Goal: Task Accomplishment & Management: Use online tool/utility

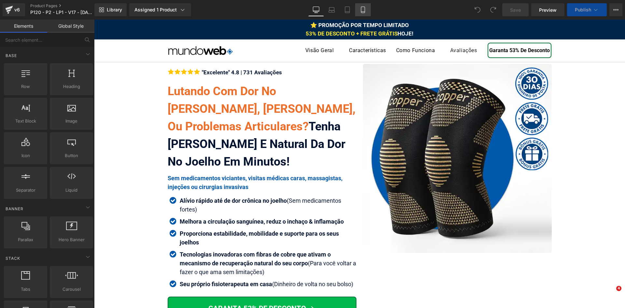
click at [364, 8] on icon at bounding box center [363, 10] width 7 height 7
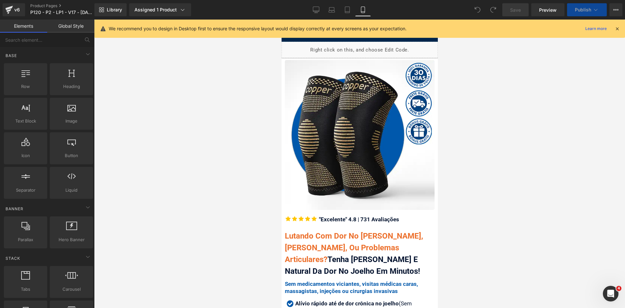
click at [617, 28] on icon at bounding box center [618, 29] width 6 height 6
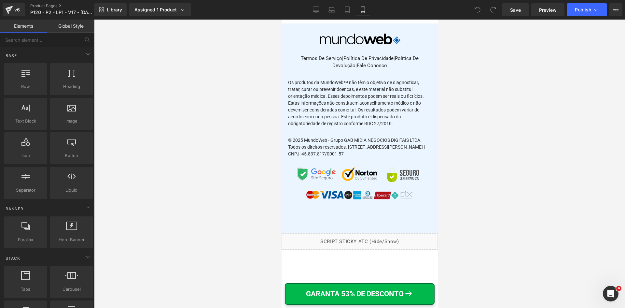
scroll to position [7729, 0]
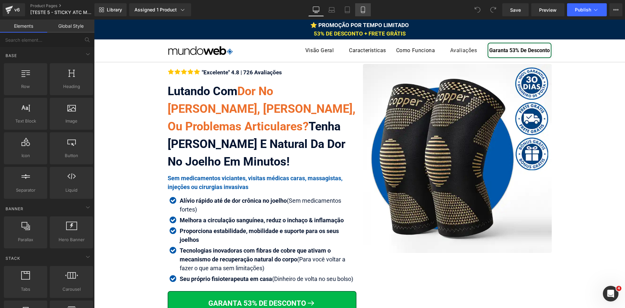
click at [365, 9] on icon at bounding box center [363, 10] width 7 height 7
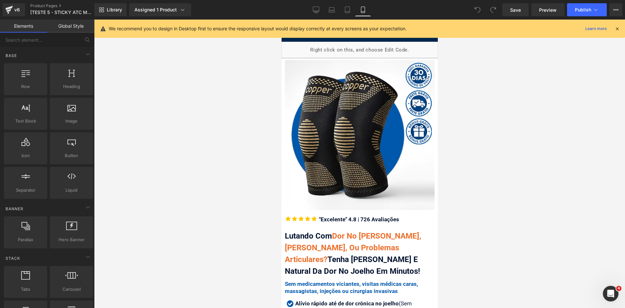
click at [618, 30] on icon at bounding box center [618, 29] width 6 height 6
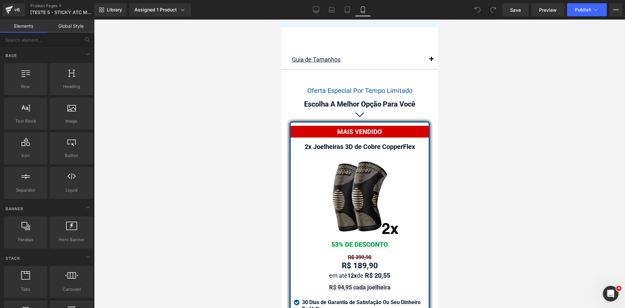
scroll to position [5476, 0]
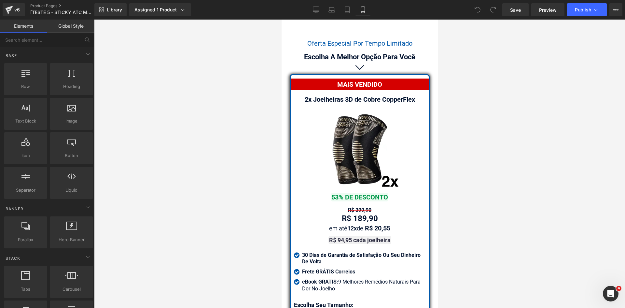
drag, startPoint x: 435, startPoint y: 31, endPoint x: 720, endPoint y: 239, distance: 352.6
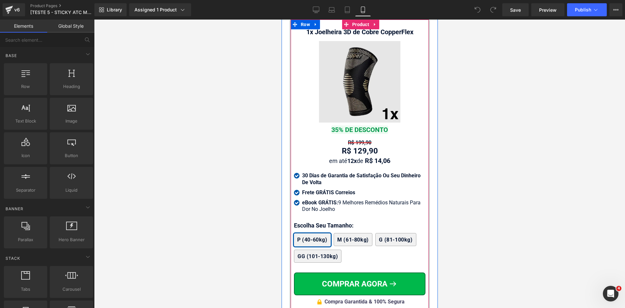
scroll to position [5932, 0]
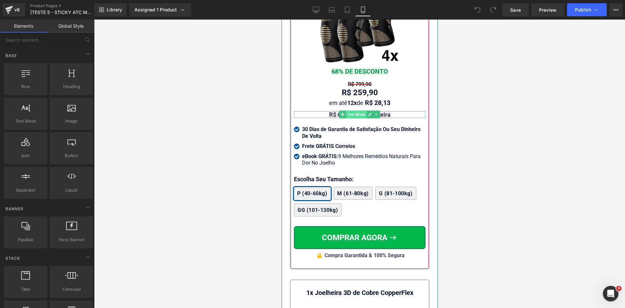
click at [353, 110] on span "Text Block" at bounding box center [356, 114] width 21 height 8
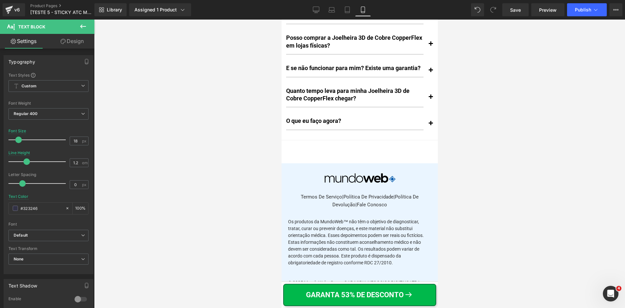
scroll to position [7495, 0]
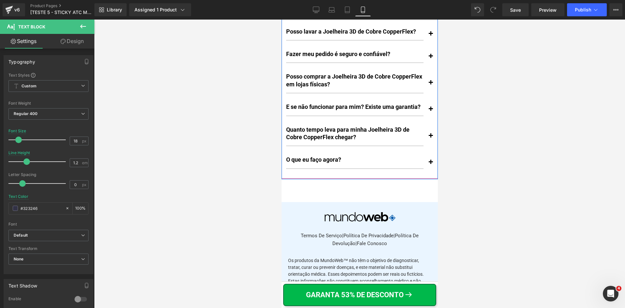
click at [431, 137] on span "button" at bounding box center [431, 137] width 0 height 0
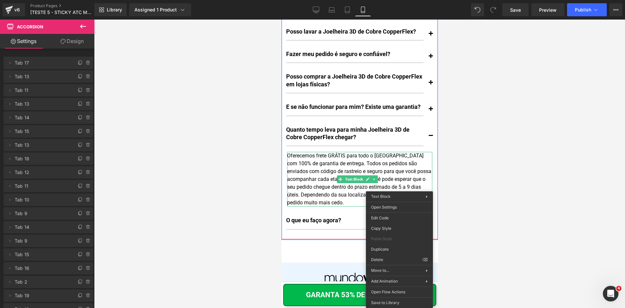
click at [393, 172] on div "Oferecemos frete GRÁTIS para todo o [GEOGRAPHIC_DATA] com 100% de garantia de e…" at bounding box center [359, 179] width 145 height 55
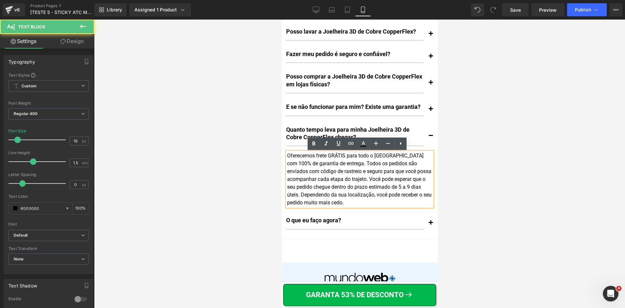
click at [394, 172] on div "Oferecemos frete GRÁTIS para todo o [GEOGRAPHIC_DATA] com 100% de garantia de e…" at bounding box center [359, 179] width 145 height 55
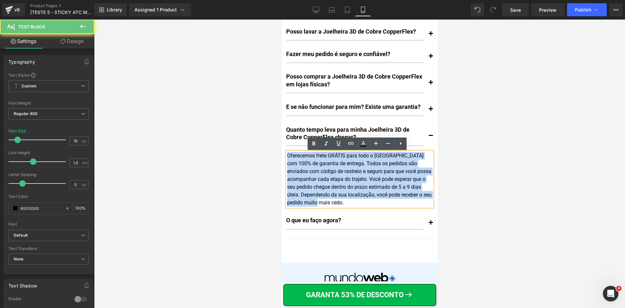
copy div "Oferecemos frete GRÁTIS para todo o [GEOGRAPHIC_DATA] com 100% de garantia de e…"
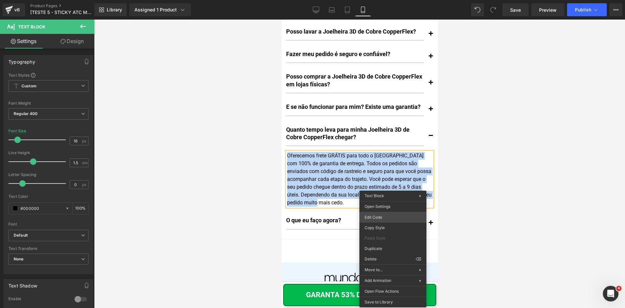
click at [383, 0] on div "Text Block You are previewing how the will restyle your page. You can not edit …" at bounding box center [312, 0] width 625 height 0
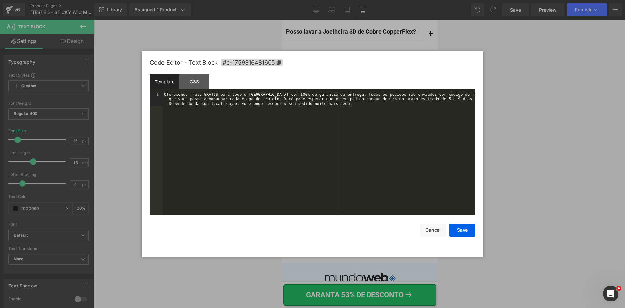
click at [359, 166] on div "Oferecemos frete GRÁTIS para todo o [GEOGRAPHIC_DATA] com 100% de garantia de e…" at bounding box center [319, 167] width 313 height 150
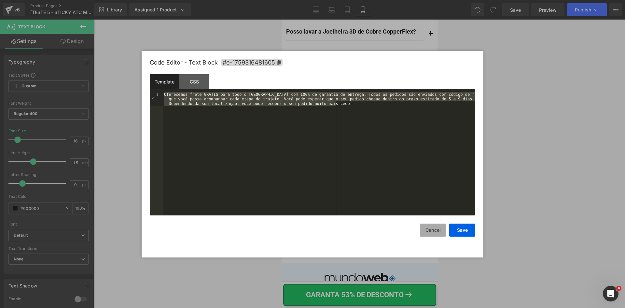
click at [433, 229] on button "Cancel" at bounding box center [433, 229] width 26 height 13
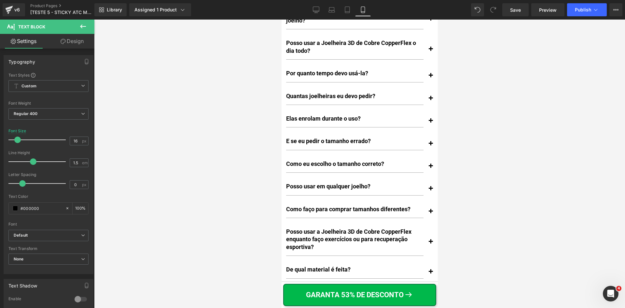
scroll to position [7104, 0]
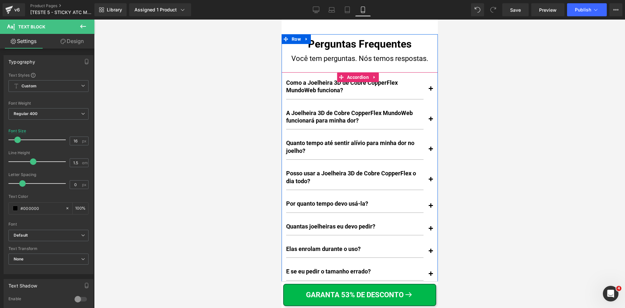
click at [431, 91] on span "button" at bounding box center [431, 91] width 0 height 0
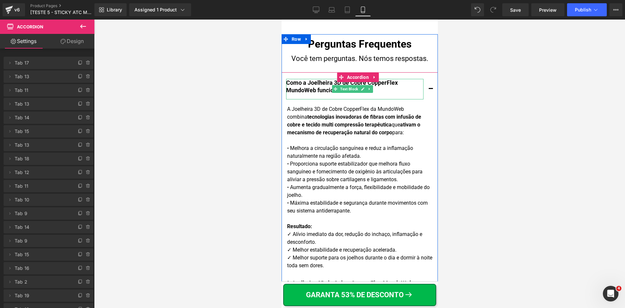
click at [326, 79] on p "Como a Joelheira 3D de Cobre CopperFlex MundoWeb funciona?" at bounding box center [354, 86] width 137 height 15
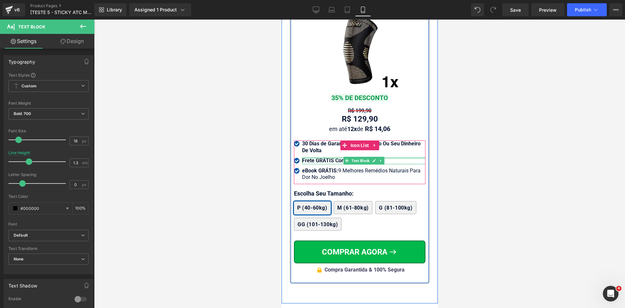
scroll to position [6159, 0]
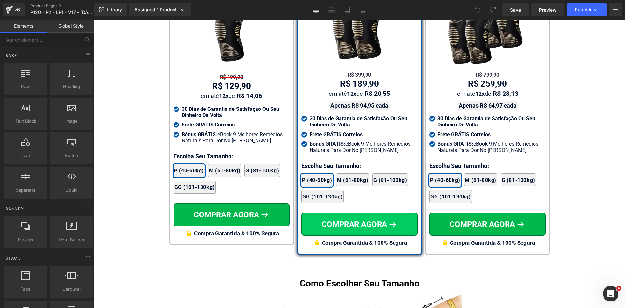
scroll to position [3857, 0]
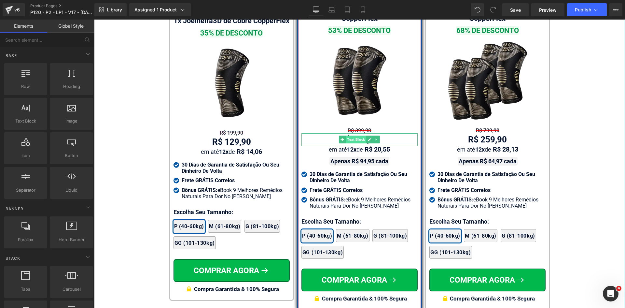
click at [351, 136] on span "Text Block" at bounding box center [356, 140] width 21 height 8
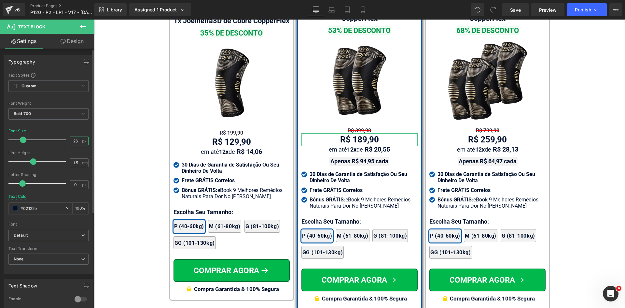
click at [73, 141] on input "26" at bounding box center [75, 141] width 11 height 8
type input "24"
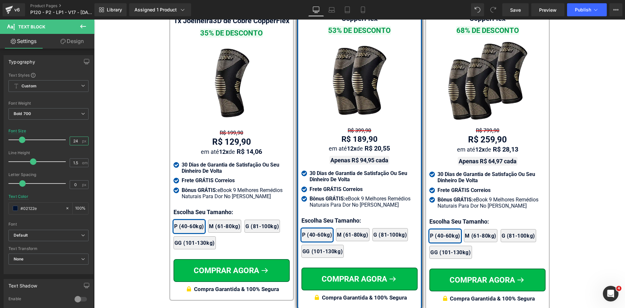
drag, startPoint x: 431, startPoint y: 190, endPoint x: 452, endPoint y: 151, distance: 44.2
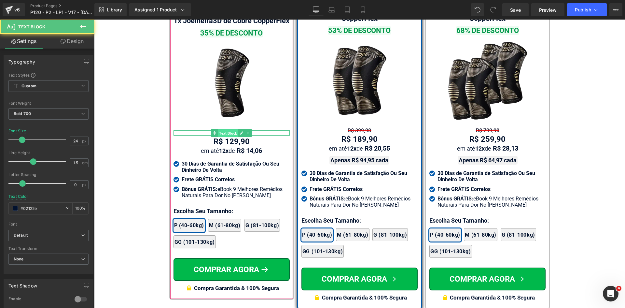
click at [227, 135] on span "Text Block" at bounding box center [228, 133] width 21 height 8
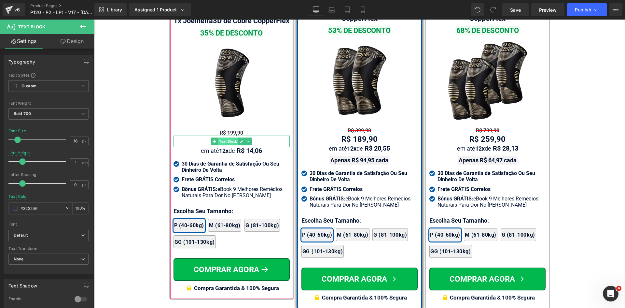
click at [224, 143] on span "Text Block" at bounding box center [228, 141] width 21 height 8
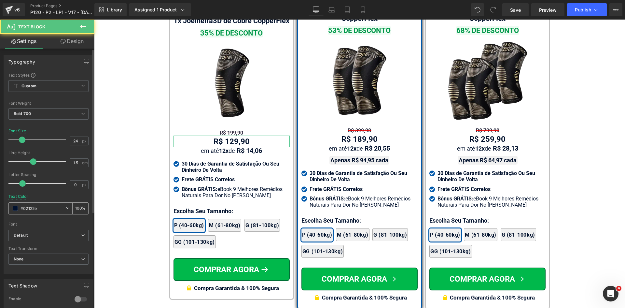
click at [50, 207] on input "#02122e" at bounding box center [42, 208] width 42 height 7
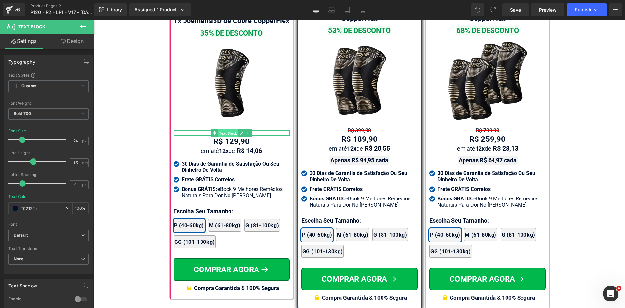
click at [227, 134] on span "Text Block" at bounding box center [228, 133] width 21 height 8
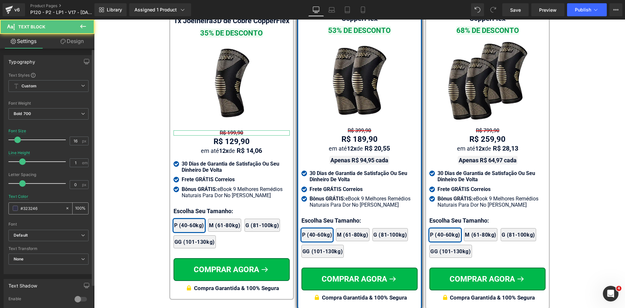
click at [40, 212] on input "#323246" at bounding box center [42, 208] width 42 height 7
paste input "02122e"
type input "#02122e"
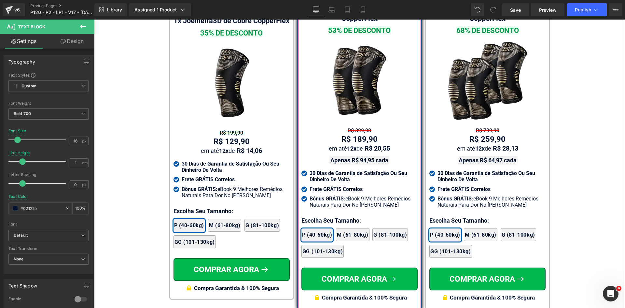
click at [350, 128] on div "R$ 399,90 Text Block" at bounding box center [360, 130] width 116 height 5
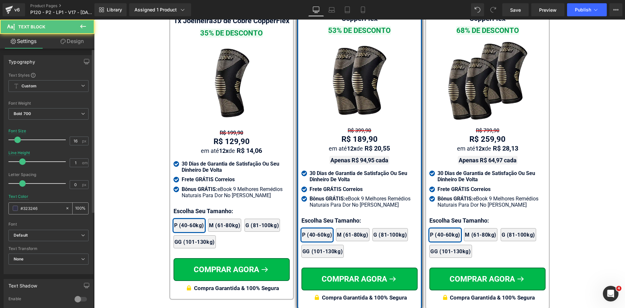
click at [54, 207] on input "#323246" at bounding box center [42, 208] width 42 height 7
paste input "02122e"
type input "#02122e"
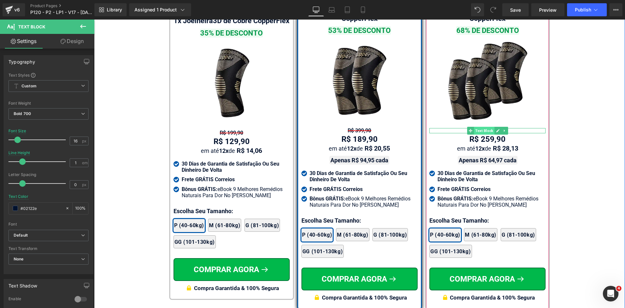
click at [491, 127] on span "Text Block" at bounding box center [484, 131] width 21 height 8
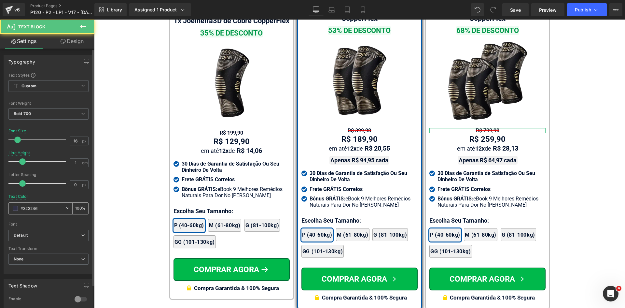
click at [39, 209] on input "#323246" at bounding box center [42, 208] width 42 height 7
paste input "02122e"
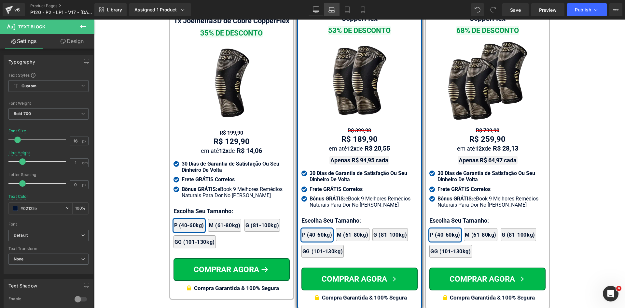
click at [334, 12] on icon at bounding box center [332, 10] width 7 height 7
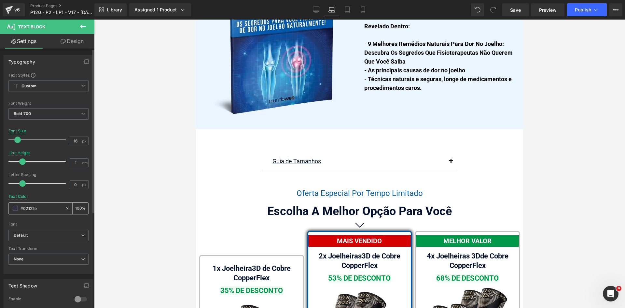
scroll to position [4103, 0]
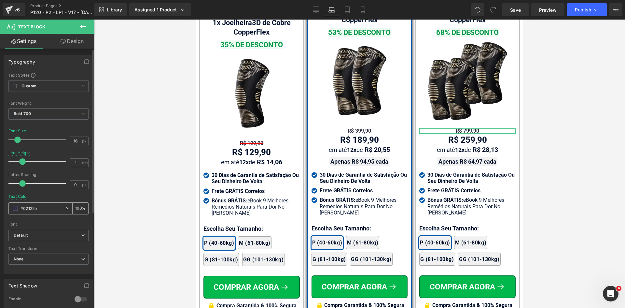
click at [39, 208] on input "#02122e" at bounding box center [42, 208] width 42 height 7
paste input "02122e"
type input "#02122e"
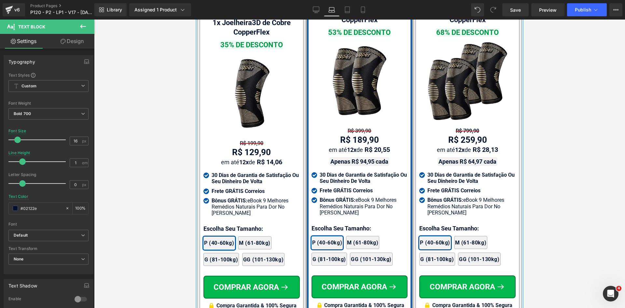
click at [359, 127] on span "Text Block" at bounding box center [366, 131] width 21 height 8
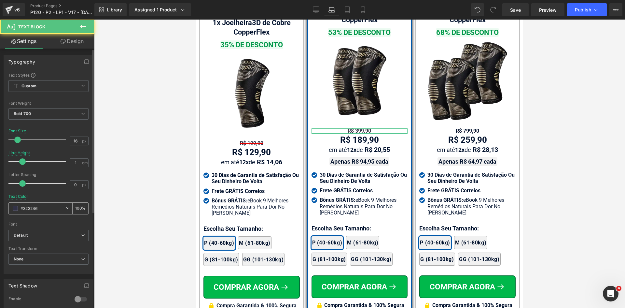
click at [37, 211] on input "#323246" at bounding box center [42, 208] width 42 height 7
paste input "02122e"
type input "#02122e"
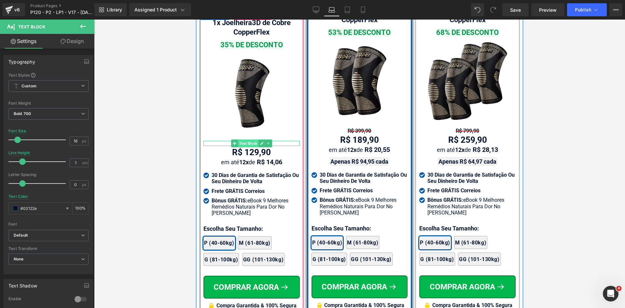
click at [245, 139] on span "Text Block" at bounding box center [248, 143] width 21 height 8
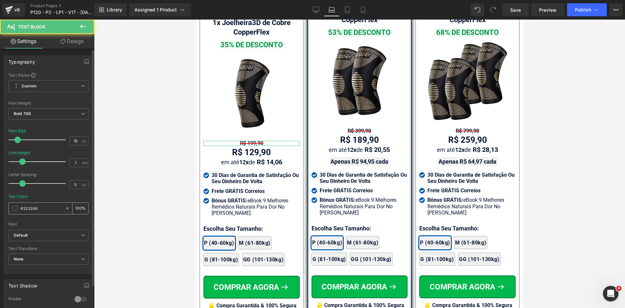
click at [44, 209] on input "#323246" at bounding box center [42, 208] width 42 height 7
paste input "02122e"
type input "#02122e"
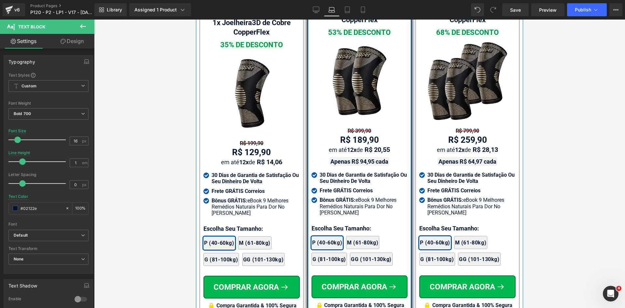
click at [363, 158] on span "Text Block" at bounding box center [356, 162] width 21 height 8
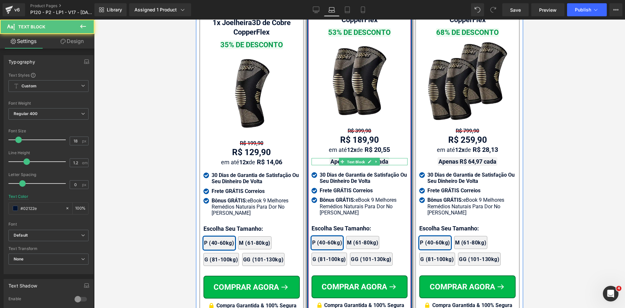
click at [382, 158] on strong "Apenas R$ 94,95 cada" at bounding box center [360, 161] width 58 height 7
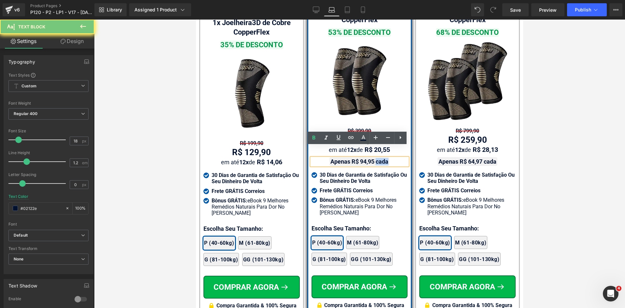
click at [382, 158] on strong "Apenas R$ 94,95 cada" at bounding box center [360, 161] width 58 height 7
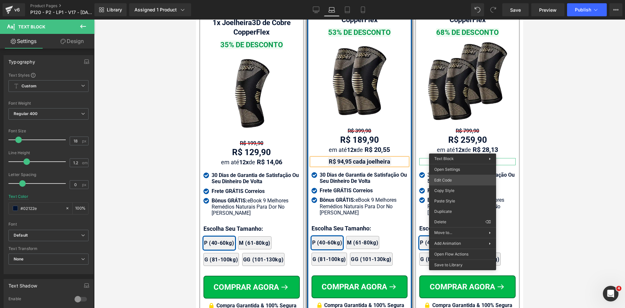
click at [450, 0] on div "Text Block You are previewing how the will restyle your page. You can not edit …" at bounding box center [312, 0] width 625 height 0
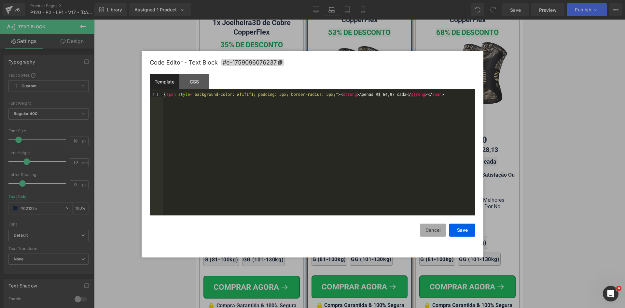
click at [434, 232] on button "Cancel" at bounding box center [433, 229] width 26 height 13
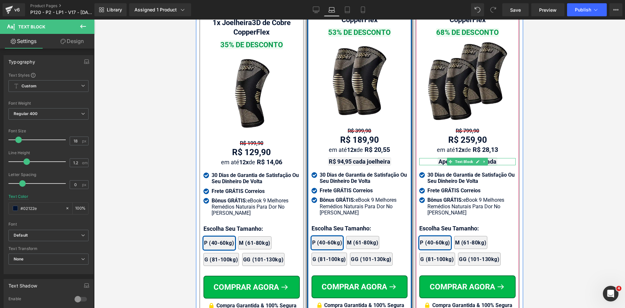
click at [440, 158] on strong "Apenas R$ 64,97 cada" at bounding box center [468, 161] width 58 height 7
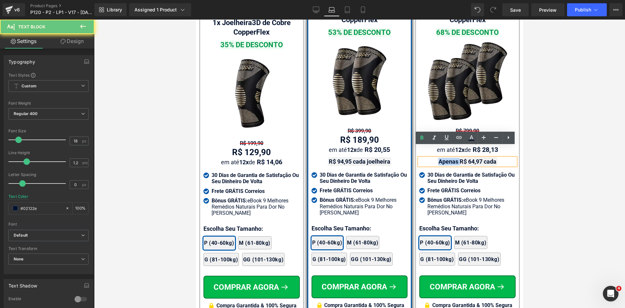
click at [439, 158] on strong "Apenas R$ 64,97 cada" at bounding box center [468, 161] width 58 height 7
drag, startPoint x: 456, startPoint y: 151, endPoint x: 437, endPoint y: 149, distance: 19.0
click at [439, 158] on strong "Apenas R$ 64,97 cada" at bounding box center [468, 161] width 58 height 7
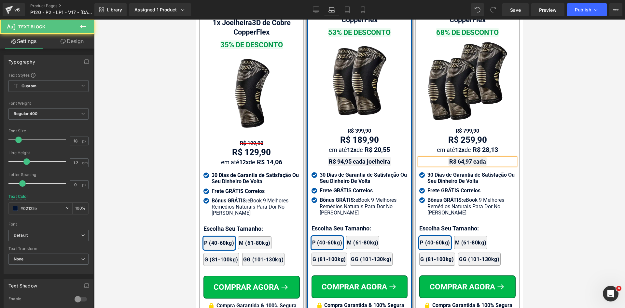
click at [483, 158] on strong "R$ 64,97 cada" at bounding box center [468, 161] width 37 height 7
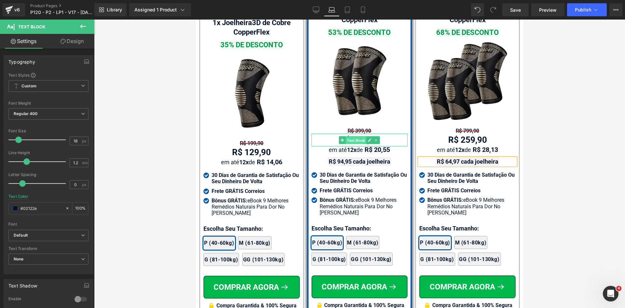
click at [352, 136] on span "Text Block" at bounding box center [356, 140] width 21 height 8
drag, startPoint x: 74, startPoint y: 142, endPoint x: 79, endPoint y: 142, distance: 4.9
click at [78, 142] on input "26" at bounding box center [75, 141] width 11 height 8
type input "24"
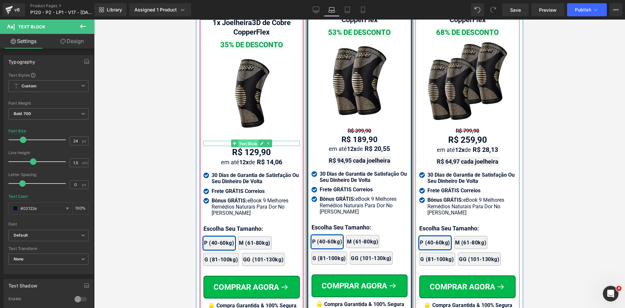
click at [243, 140] on span "Text Block" at bounding box center [248, 144] width 21 height 8
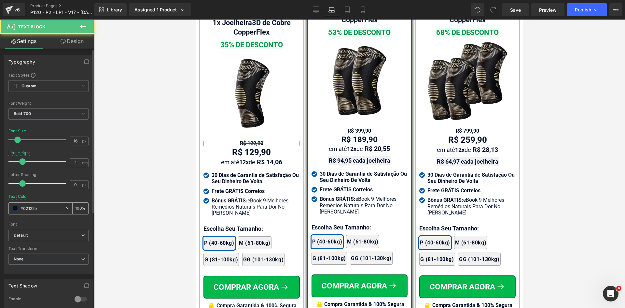
drag, startPoint x: 41, startPoint y: 208, endPoint x: 189, endPoint y: 191, distance: 148.6
click at [41, 208] on input "#02122e" at bounding box center [42, 208] width 42 height 7
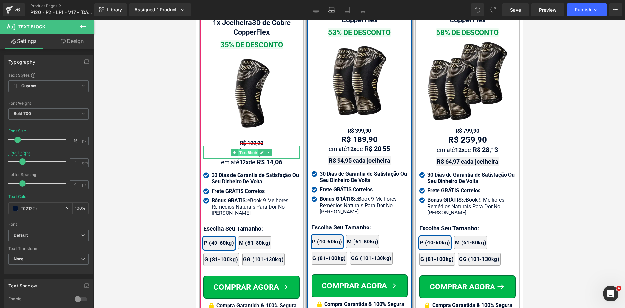
click at [248, 149] on span "Text Block" at bounding box center [248, 153] width 21 height 8
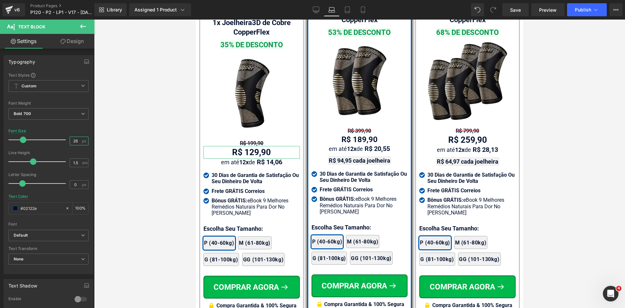
drag, startPoint x: 73, startPoint y: 140, endPoint x: 186, endPoint y: 139, distance: 113.7
click at [93, 140] on div "Typography Text Styles Custom Custom Setup Global Style Custom Setup Global Sty…" at bounding box center [47, 180] width 94 height 262
type input "24"
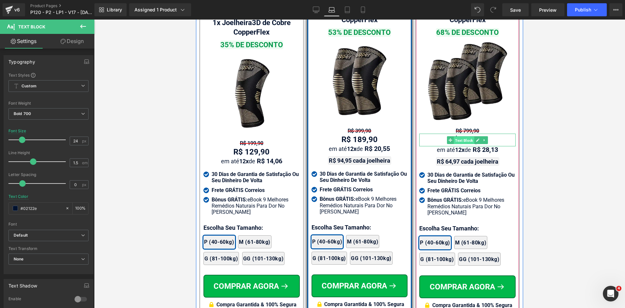
click at [458, 136] on span "Text Block" at bounding box center [464, 140] width 21 height 8
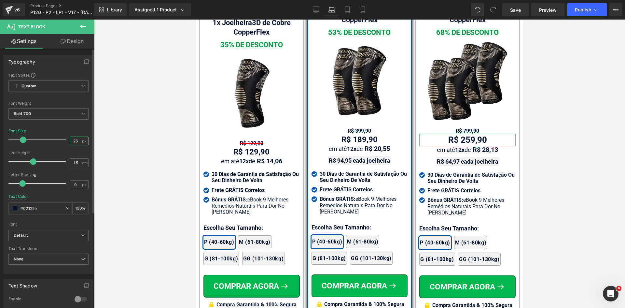
drag, startPoint x: 74, startPoint y: 142, endPoint x: 82, endPoint y: 142, distance: 8.5
click at [82, 142] on div "26 px" at bounding box center [79, 140] width 19 height 9
type input "24"
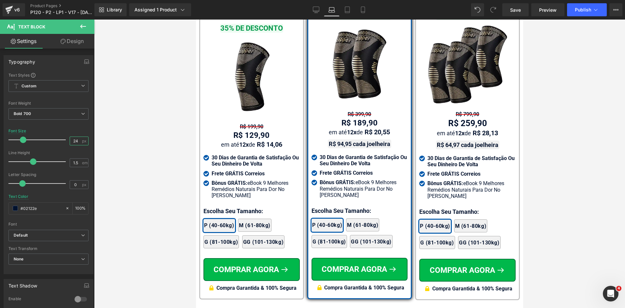
scroll to position [4135, 0]
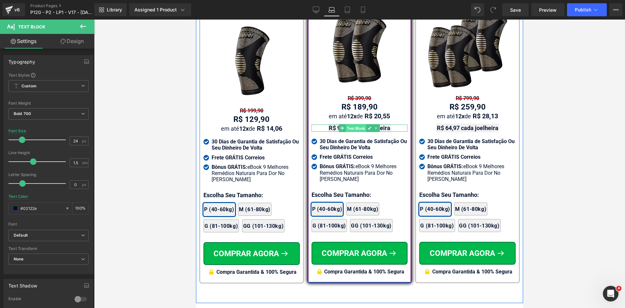
click at [357, 124] on span "Text Block" at bounding box center [356, 128] width 21 height 8
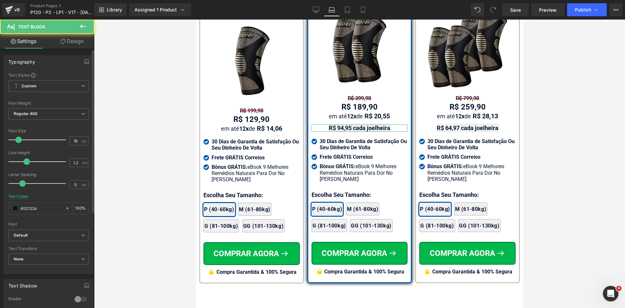
drag, startPoint x: 50, startPoint y: 208, endPoint x: 0, endPoint y: 210, distance: 50.5
click at [1, 210] on div "Typography Text Styles Custom Custom Setup Global Style Custom Setup Global Sty…" at bounding box center [48, 162] width 97 height 224
type input "323246"
click at [462, 124] on span "Text Block" at bounding box center [464, 128] width 21 height 8
click at [40, 208] on input "#02122e" at bounding box center [42, 208] width 42 height 7
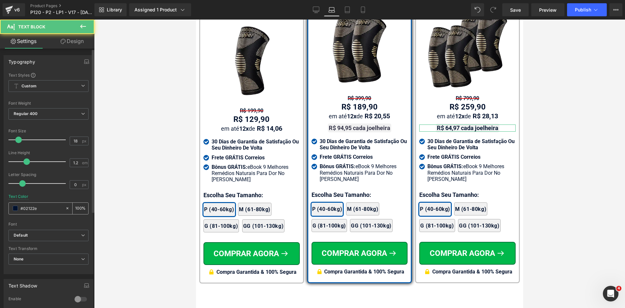
paste input "323246"
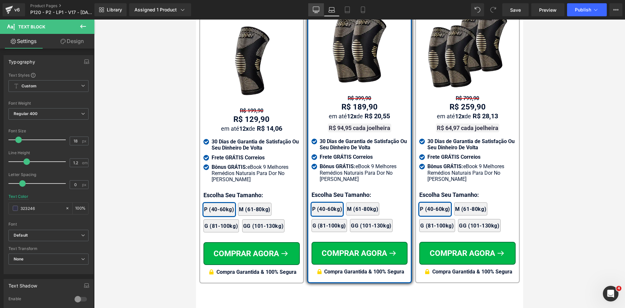
type input "323246"
click at [314, 8] on icon at bounding box center [316, 10] width 7 height 7
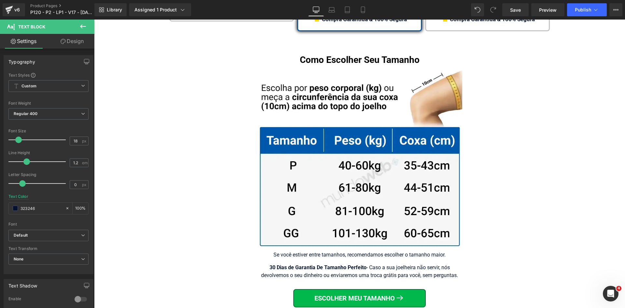
scroll to position [3894, 0]
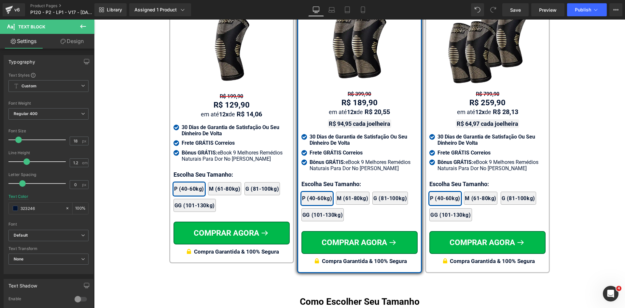
click at [358, 120] on div "R$ 94,95 cada joelheira Text Block" at bounding box center [360, 123] width 116 height 7
click at [49, 208] on input "#02122e" at bounding box center [42, 208] width 42 height 7
click at [484, 120] on div "R$ 64,97 cada joelheira Text Block" at bounding box center [488, 123] width 116 height 7
click at [35, 208] on input "#02122e" at bounding box center [42, 208] width 42 height 7
paste input "323246"
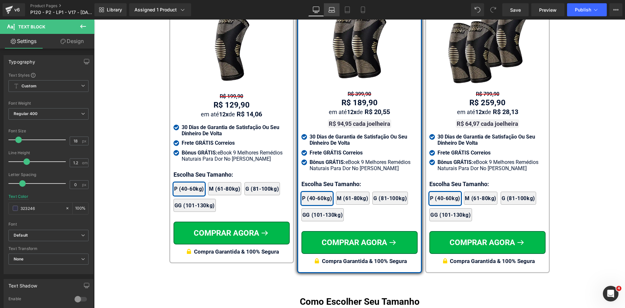
type input "323246"
click at [335, 10] on link "Laptop" at bounding box center [332, 9] width 16 height 13
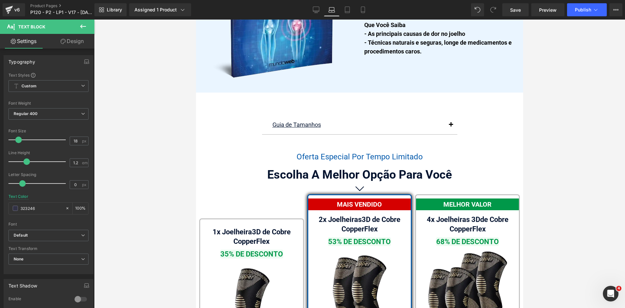
scroll to position [4135, 0]
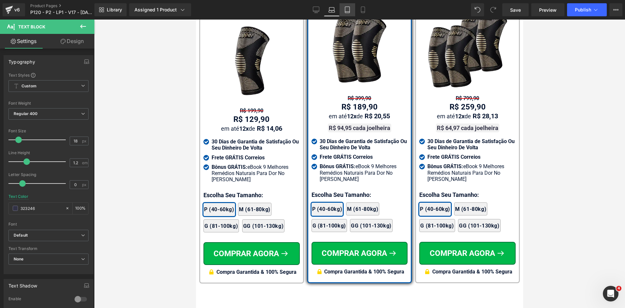
click at [348, 10] on icon at bounding box center [347, 10] width 7 height 7
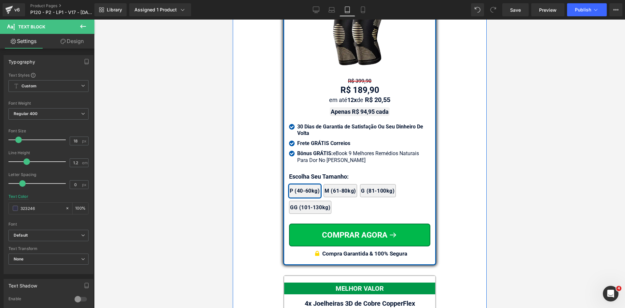
scroll to position [5625, 0]
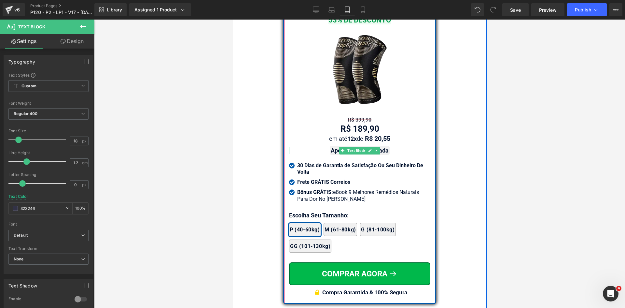
click at [331, 147] on strong "Apenas R$ 94,95 cada" at bounding box center [360, 150] width 58 height 7
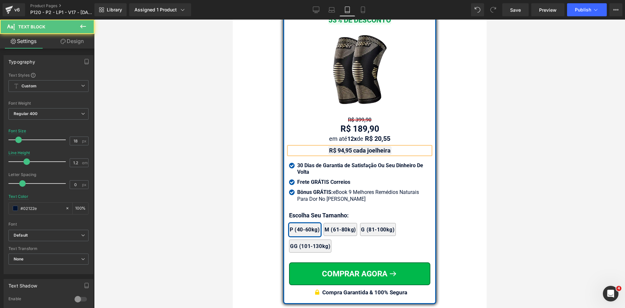
click at [334, 147] on strong "R$ 94,95 cada joelheira" at bounding box center [360, 150] width 62 height 7
click at [39, 207] on input "#02122e" at bounding box center [42, 208] width 42 height 7
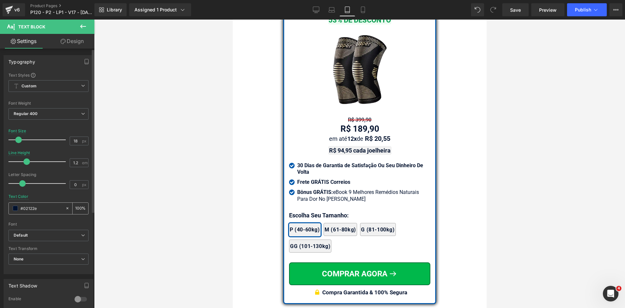
type input "323246"
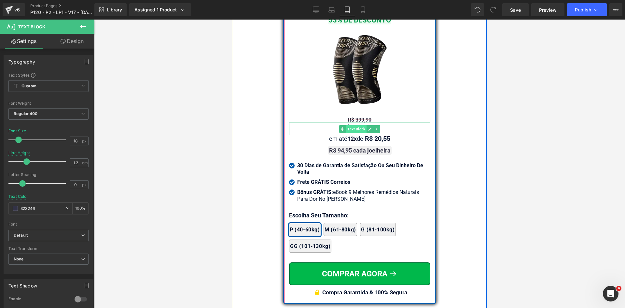
click at [352, 125] on span "Text Block" at bounding box center [356, 129] width 21 height 8
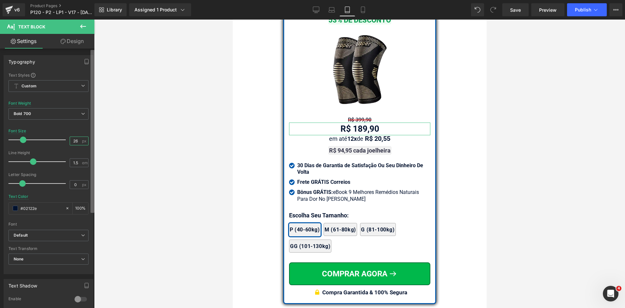
drag, startPoint x: 73, startPoint y: 140, endPoint x: 93, endPoint y: 140, distance: 19.2
click at [86, 140] on div "26 px" at bounding box center [79, 140] width 19 height 9
type input "24"
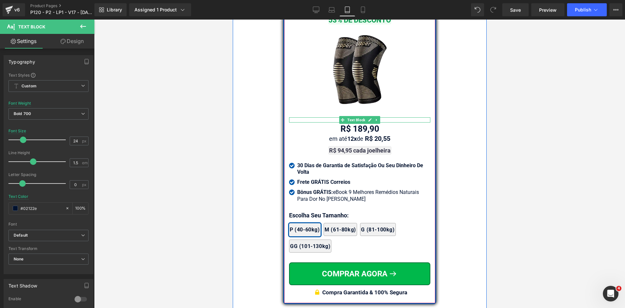
click at [359, 116] on span "Text Block" at bounding box center [356, 120] width 21 height 8
click at [355, 125] on div "R$ 189,90 Text Block" at bounding box center [359, 128] width 141 height 13
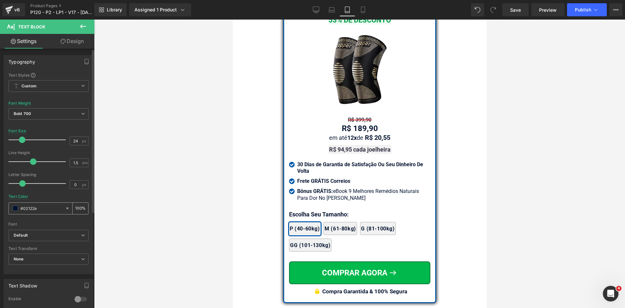
click at [48, 209] on input "#02122e" at bounding box center [42, 208] width 42 height 7
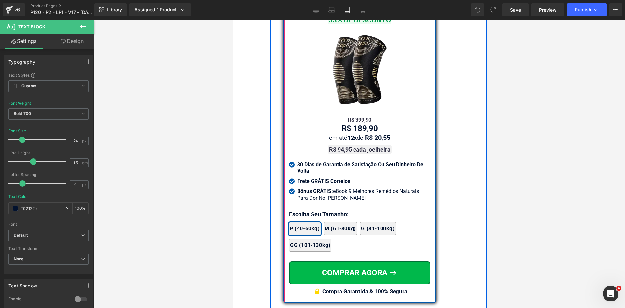
click at [356, 117] on div "R$ 399,90 Text Block" at bounding box center [359, 119] width 141 height 5
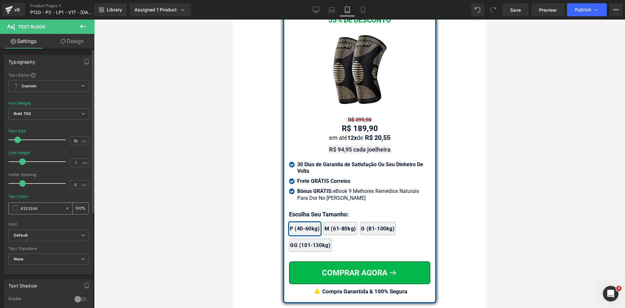
click at [42, 207] on input "#323246" at bounding box center [42, 208] width 42 height 7
paste input "02122e"
drag, startPoint x: 361, startPoint y: 11, endPoint x: 47, endPoint y: 208, distance: 370.5
click at [361, 11] on icon at bounding box center [363, 10] width 7 height 7
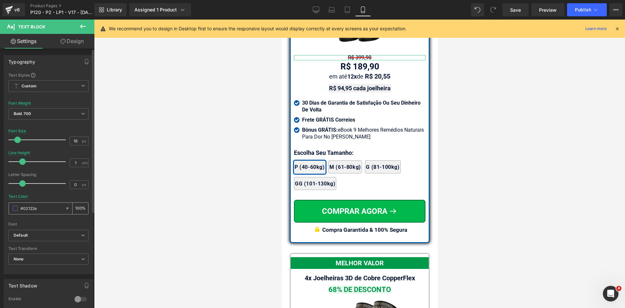
scroll to position [5575, 0]
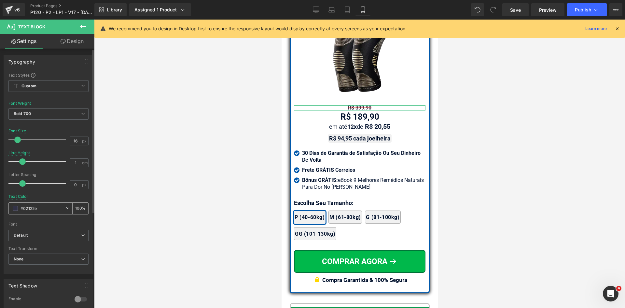
click at [45, 207] on input "#02122e" at bounding box center [42, 208] width 42 height 7
paste input "02122e"
type input "#02122e"
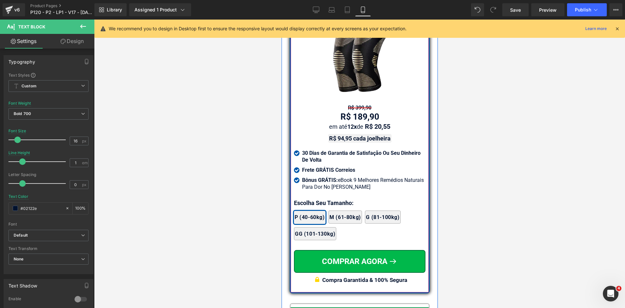
click at [351, 120] on span "Text Block" at bounding box center [361, 116] width 21 height 8
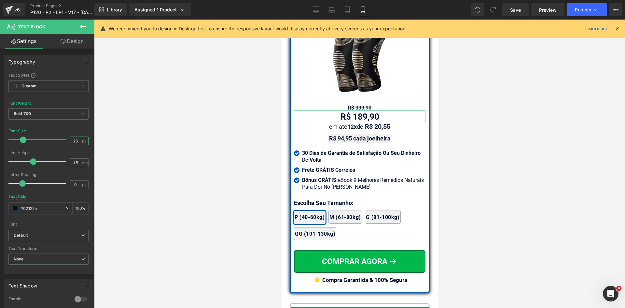
drag, startPoint x: 73, startPoint y: 142, endPoint x: 138, endPoint y: 152, distance: 65.9
click at [95, 142] on div "Text Block You are previewing how the will restyle your page. You can not edit …" at bounding box center [312, 159] width 625 height 319
type input "24"
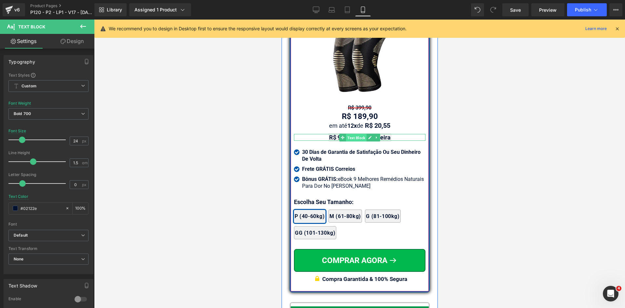
click at [347, 141] on span "Text Block" at bounding box center [356, 138] width 21 height 8
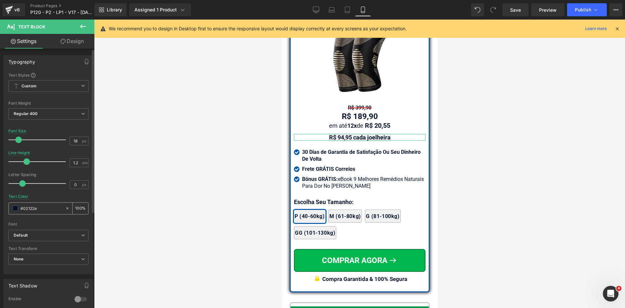
click at [42, 208] on input "#02122e" at bounding box center [42, 208] width 42 height 7
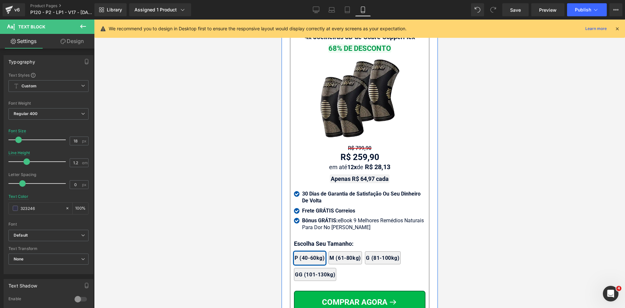
scroll to position [5901, 0]
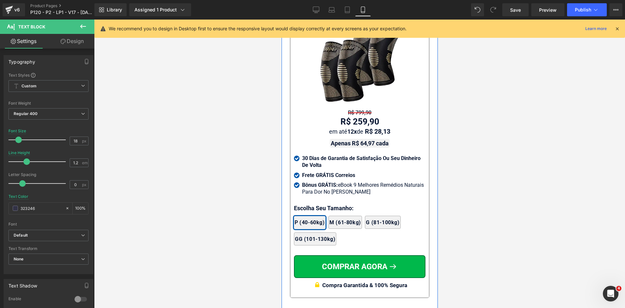
type input "323246"
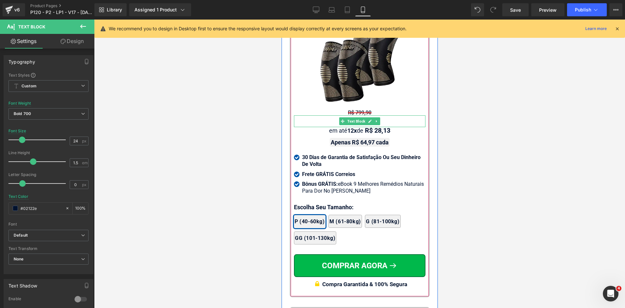
drag, startPoint x: 356, startPoint y: 128, endPoint x: 318, endPoint y: 133, distance: 38.3
click at [356, 125] on span "Text Block" at bounding box center [356, 121] width 21 height 8
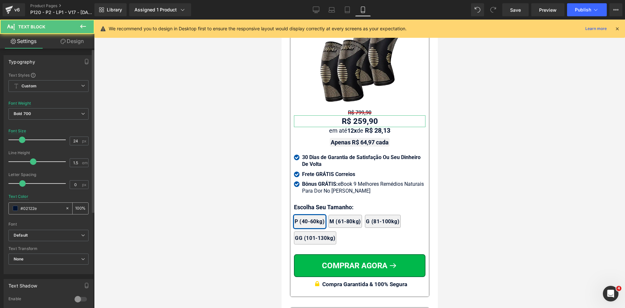
click at [41, 212] on div "#02122e" at bounding box center [37, 208] width 56 height 11
click at [41, 211] on input "#02122e" at bounding box center [42, 208] width 42 height 7
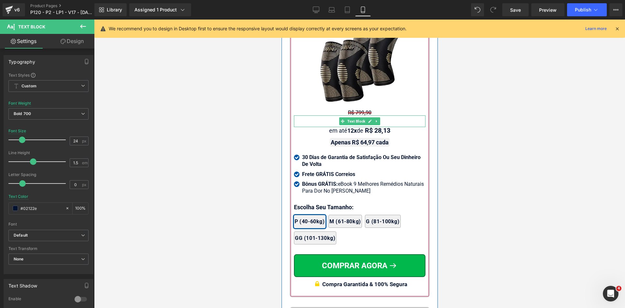
click at [355, 115] on div "R$ 799,90 Text Block" at bounding box center [360, 112] width 132 height 5
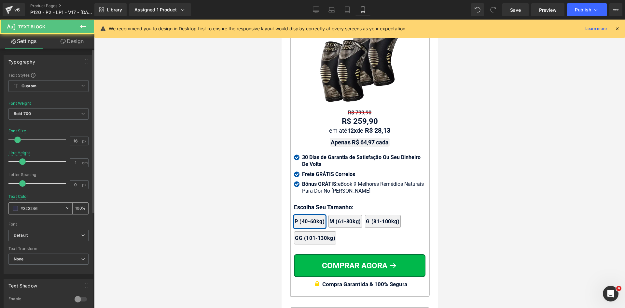
click at [51, 210] on input "#323246" at bounding box center [42, 208] width 42 height 7
paste input "02122e"
type input "#02122e"
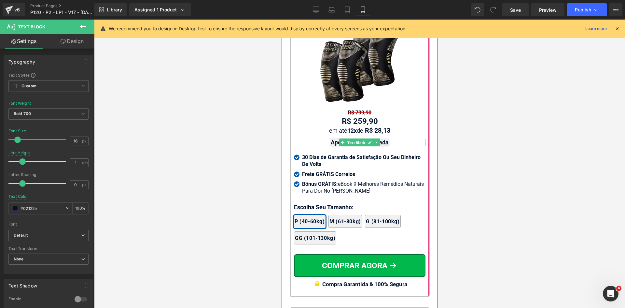
click at [354, 147] on span "Text Block" at bounding box center [356, 143] width 21 height 8
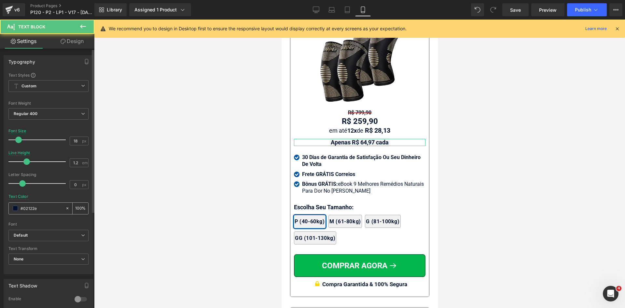
click at [47, 208] on input "#02122e" at bounding box center [42, 208] width 42 height 7
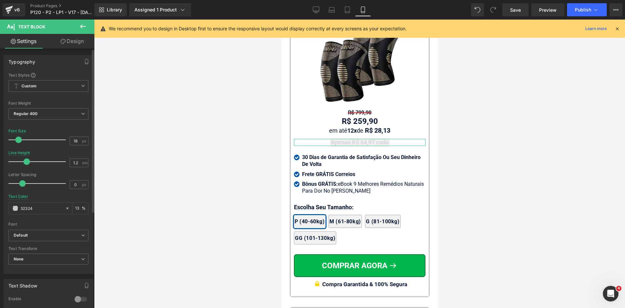
type input "323246"
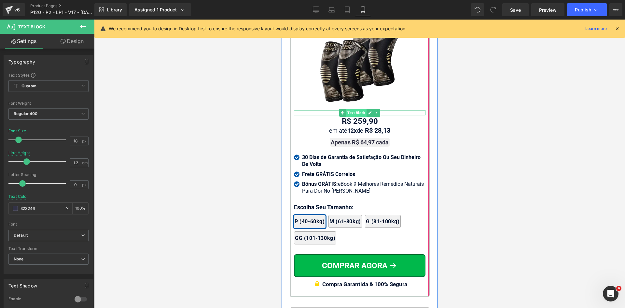
click at [355, 117] on span "Text Block" at bounding box center [356, 113] width 21 height 8
click at [359, 125] on span "Text Block" at bounding box center [356, 121] width 21 height 8
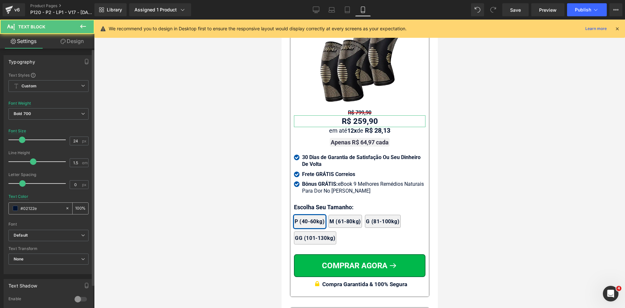
click at [40, 205] on input "#02122e" at bounding box center [42, 208] width 42 height 7
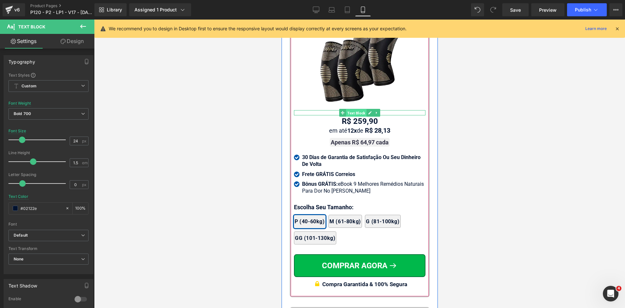
click at [359, 117] on span "Text Block" at bounding box center [356, 113] width 21 height 8
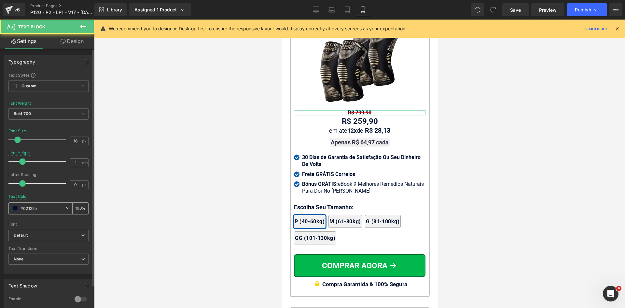
click at [45, 210] on input "#02122e" at bounding box center [42, 208] width 42 height 7
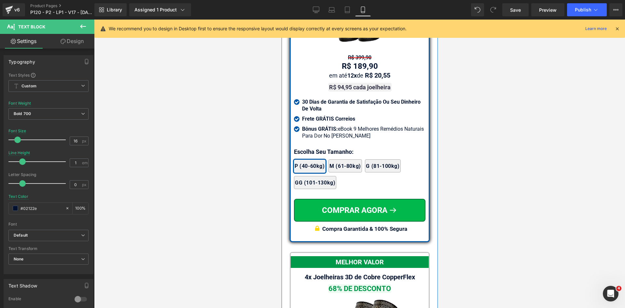
scroll to position [5575, 0]
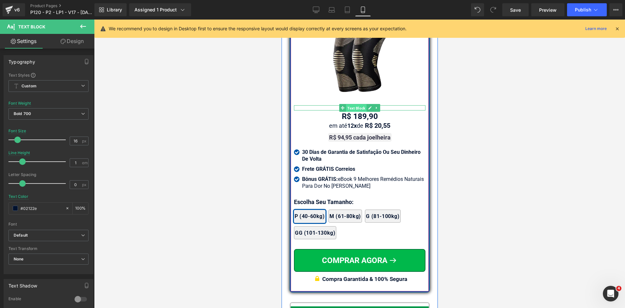
click at [357, 112] on span "Text Block" at bounding box center [356, 108] width 21 height 8
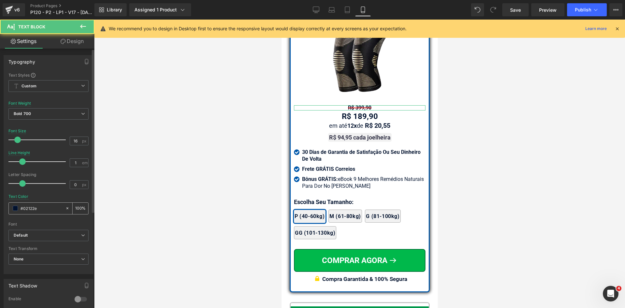
click at [41, 209] on input "#02122e" at bounding box center [42, 208] width 42 height 7
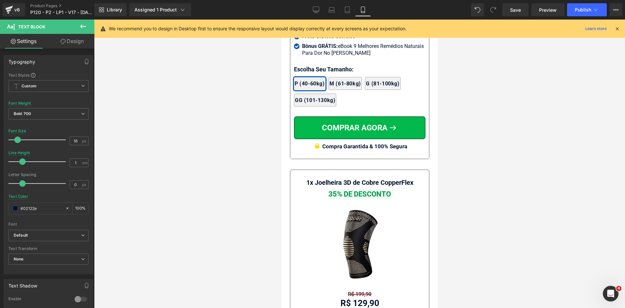
scroll to position [6194, 0]
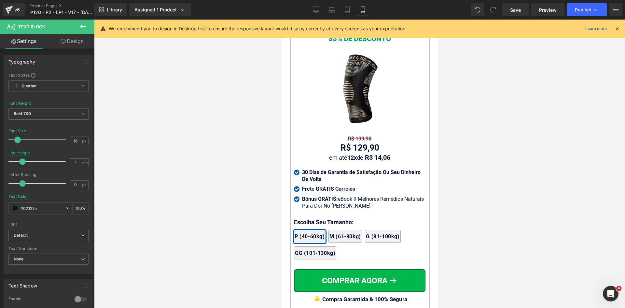
click at [348, 143] on span "Text Block" at bounding box center [356, 139] width 21 height 8
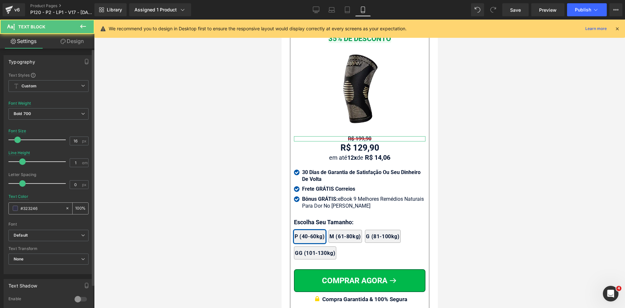
click at [40, 207] on input "#323246" at bounding box center [42, 208] width 42 height 7
paste input "02122e"
type input "#02122e"
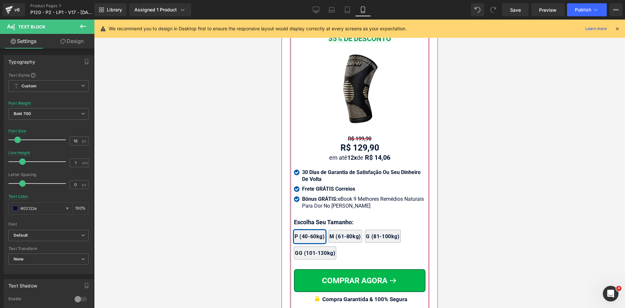
click at [356, 154] on div "R$ 129,90 Text Block" at bounding box center [360, 147] width 132 height 13
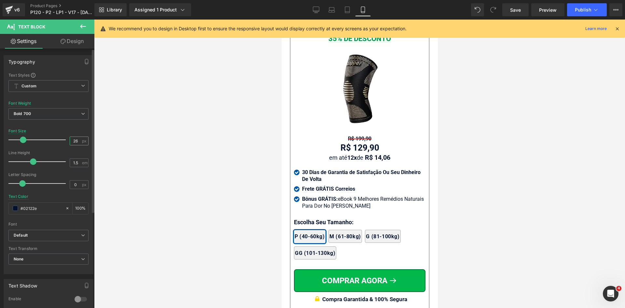
drag, startPoint x: 74, startPoint y: 140, endPoint x: 85, endPoint y: 140, distance: 11.1
click at [85, 140] on div "26 px" at bounding box center [79, 140] width 19 height 9
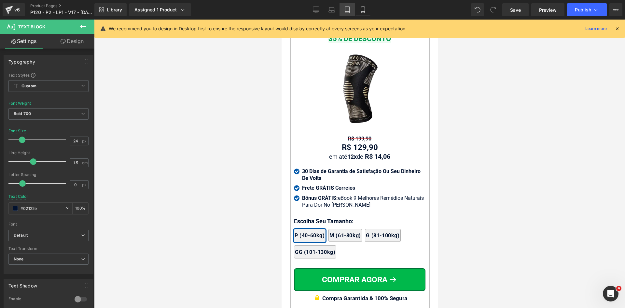
click at [349, 12] on icon at bounding box center [347, 10] width 7 height 7
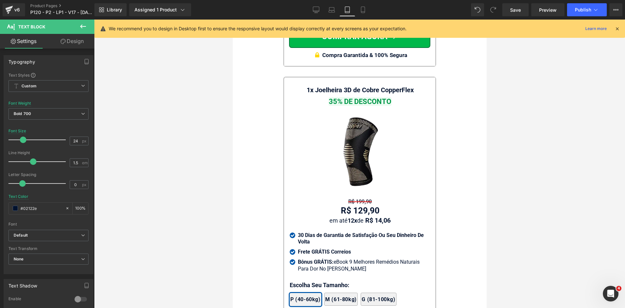
scroll to position [6244, 0]
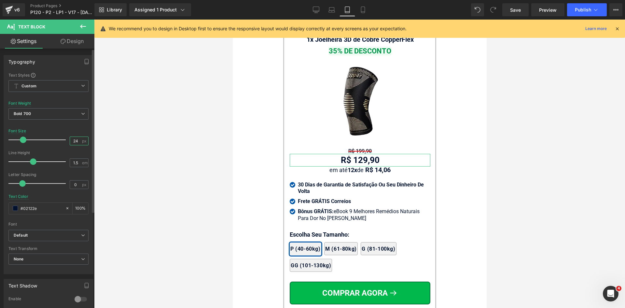
drag, startPoint x: 73, startPoint y: 140, endPoint x: 81, endPoint y: 140, distance: 8.1
click at [80, 140] on div "24 px" at bounding box center [79, 140] width 19 height 9
type input "24"
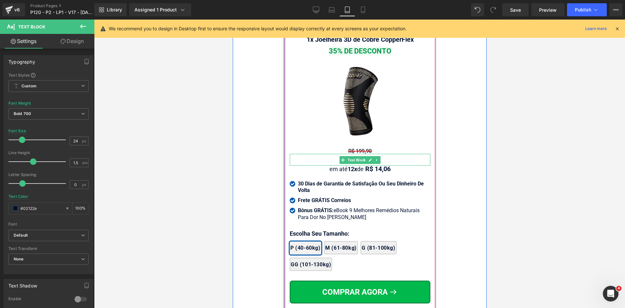
click at [354, 148] on span "Text Block" at bounding box center [352, 151] width 21 height 8
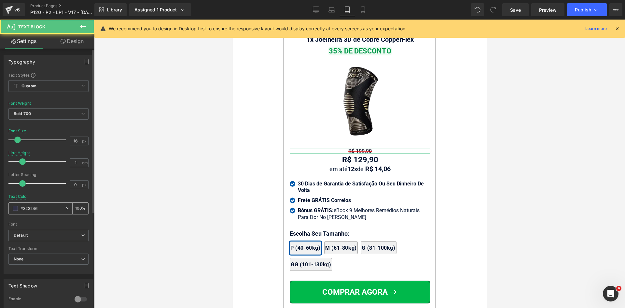
click at [33, 207] on div "#323246" at bounding box center [37, 208] width 56 height 11
click at [33, 207] on input "#323246" at bounding box center [42, 208] width 42 height 7
paste input "02122e"
type input "#02122e"
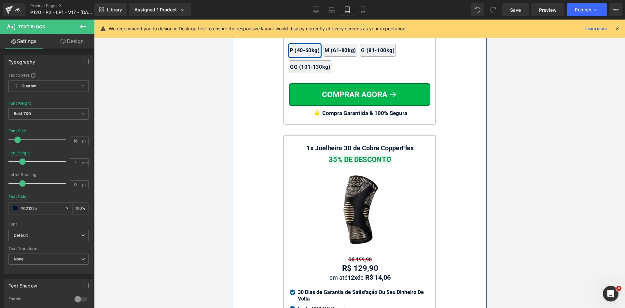
scroll to position [6016, 0]
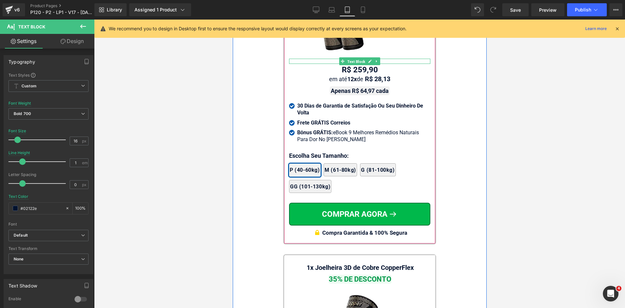
drag, startPoint x: 356, startPoint y: 59, endPoint x: 405, endPoint y: 161, distance: 113.2
click at [356, 59] on span "Text Block" at bounding box center [356, 62] width 21 height 8
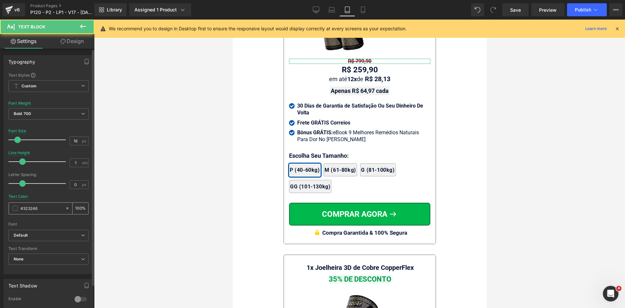
click at [41, 207] on input "#323246" at bounding box center [42, 208] width 42 height 7
paste input "02122e"
type input "#02122e"
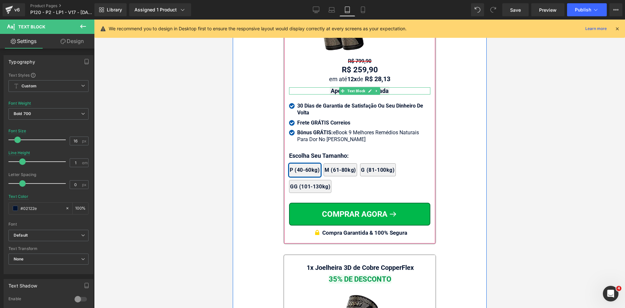
click at [336, 93] on div at bounding box center [359, 94] width 141 height 2
click at [334, 89] on strong "Apenas R$ 64,97 cada" at bounding box center [360, 90] width 58 height 7
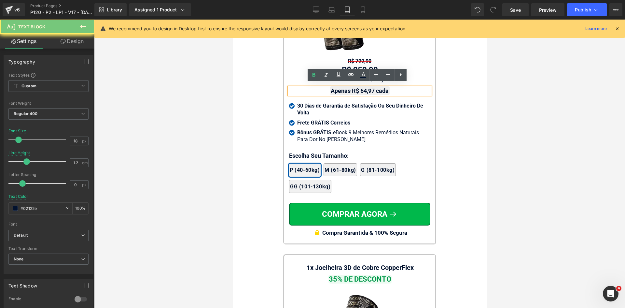
click at [334, 89] on strong "Apenas R$ 64,97 cada" at bounding box center [360, 90] width 58 height 7
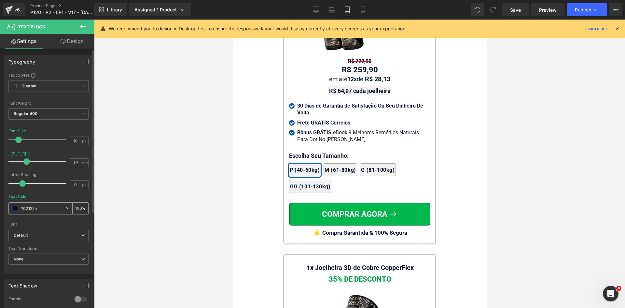
click at [45, 210] on input "#02122e" at bounding box center [42, 208] width 42 height 7
type input "323246"
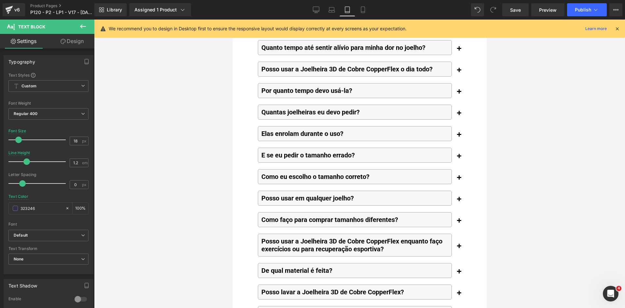
scroll to position [7449, 0]
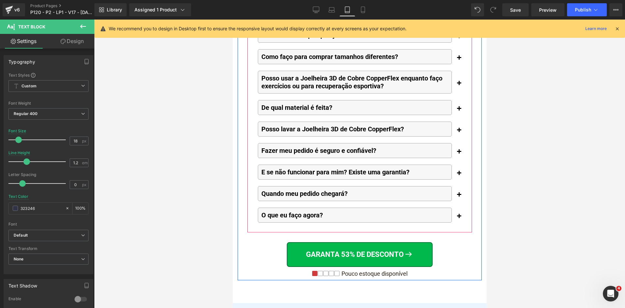
click at [459, 196] on span "button" at bounding box center [459, 196] width 0 height 0
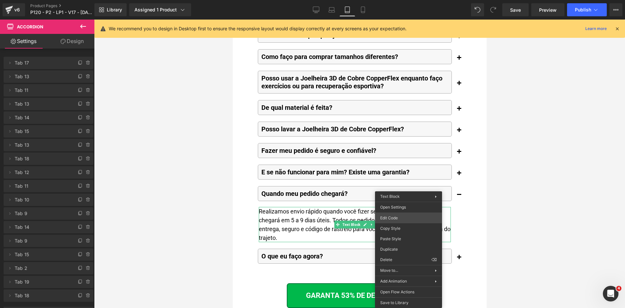
click at [402, 0] on div "Text Block You are previewing how the will restyle your page. You can not edit …" at bounding box center [312, 0] width 625 height 0
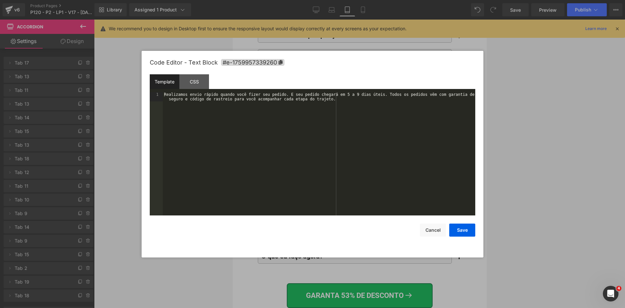
click at [361, 145] on div "Realizamos envio rápido quando você fizer seu pedido. E seu pedido chegará em 5…" at bounding box center [319, 162] width 313 height 141
drag, startPoint x: 389, startPoint y: 94, endPoint x: 363, endPoint y: 95, distance: 25.8
click at [363, 95] on div "Oferecemos frete GRÁTIS para todo o [GEOGRAPHIC_DATA] com 100% de garantia de e…" at bounding box center [319, 167] width 313 height 150
drag, startPoint x: 461, startPoint y: 94, endPoint x: 416, endPoint y: 94, distance: 44.6
click at [416, 94] on div "Oferecemos frete GRÁTIS para todo o Brasil com 100% de garantia de entrega. Tod…" at bounding box center [319, 167] width 313 height 150
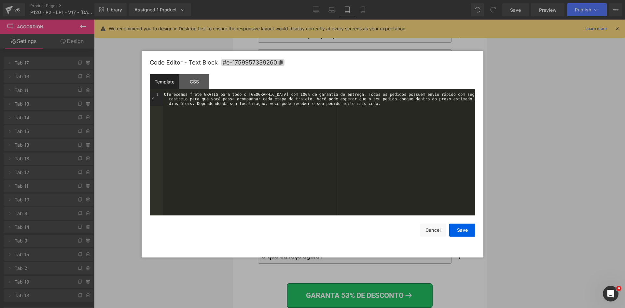
click at [407, 95] on div "Oferecemos frete GRÁTIS para todo o Brasil com 100% de garantia de entrega. Tod…" at bounding box center [319, 167] width 313 height 150
drag, startPoint x: 450, startPoint y: 98, endPoint x: 395, endPoint y: 100, distance: 55.4
click at [395, 100] on div "Oferecemos frete GRÁTIS para todo o Brasil com 100% de garantia de entrega. Tod…" at bounding box center [319, 167] width 313 height 150
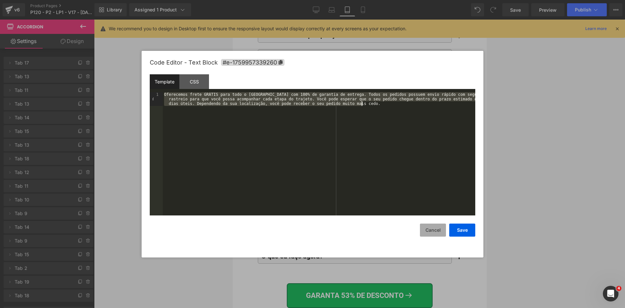
click at [435, 228] on button "Cancel" at bounding box center [433, 229] width 26 height 13
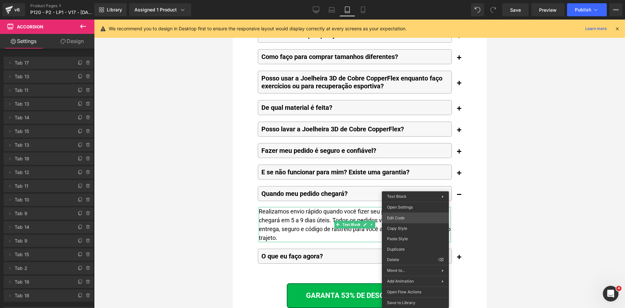
click at [405, 0] on div "Text Block You are previewing how the will restyle your page. You can not edit …" at bounding box center [312, 0] width 625 height 0
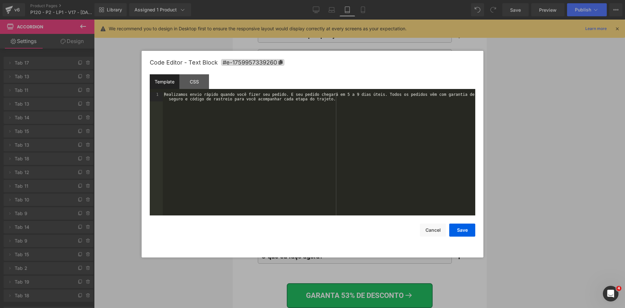
click at [318, 109] on div "Realizamos envio rápido quando você fizer seu pedido. E seu pedido chegará em 5…" at bounding box center [319, 162] width 313 height 141
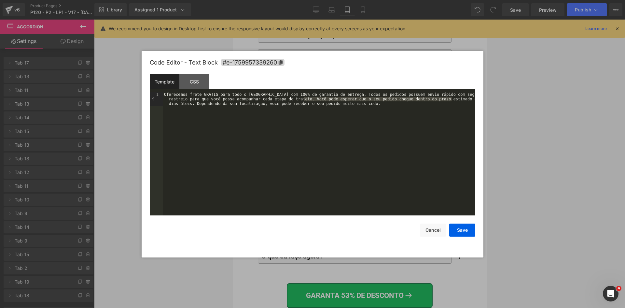
drag, startPoint x: 304, startPoint y: 98, endPoint x: 451, endPoint y: 99, distance: 147.6
click at [451, 99] on div "Oferecemos frete GRÁTIS para todo o Brasil com 100% de garantia de entrega. Tod…" at bounding box center [319, 167] width 313 height 150
click at [431, 228] on button "Cancel" at bounding box center [433, 229] width 26 height 13
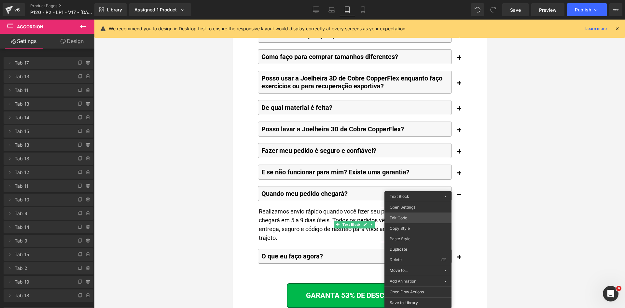
click at [412, 0] on div "Text Block You are previewing how the will restyle your page. You can not edit …" at bounding box center [312, 0] width 625 height 0
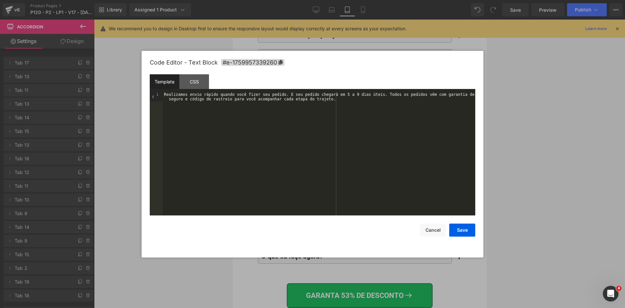
click at [368, 97] on div "Realizamos envio rápido quando você fizer seu pedido. E seu pedido chegará em 5…" at bounding box center [319, 162] width 313 height 141
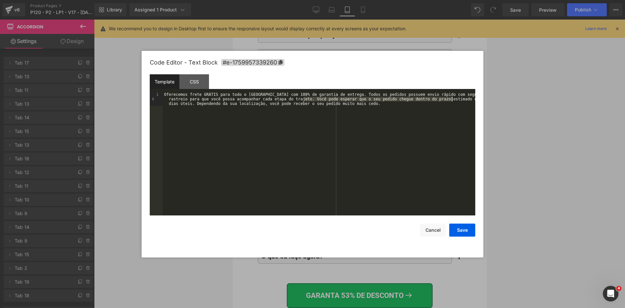
drag, startPoint x: 304, startPoint y: 98, endPoint x: 452, endPoint y: 99, distance: 148.2
click at [452, 99] on div "Oferecemos frete GRÁTIS para todo o Brasil com 100% de garantia de entrega. Tod…" at bounding box center [319, 167] width 313 height 150
click at [458, 232] on button "Save" at bounding box center [463, 229] width 26 height 13
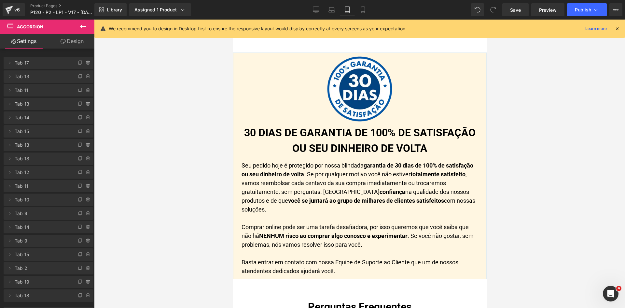
scroll to position [7124, 0]
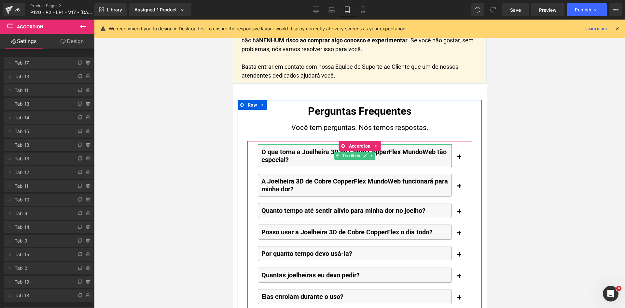
click at [277, 148] on p "O que torna a Joelheira 3D de Cobre CopperFlex MundoWeb tão especial?" at bounding box center [356, 156] width 190 height 16
click at [278, 149] on p "O que torna a Joelheira 3D de Cobre CopperFlex MundoWeb tão especial?" at bounding box center [356, 156] width 190 height 16
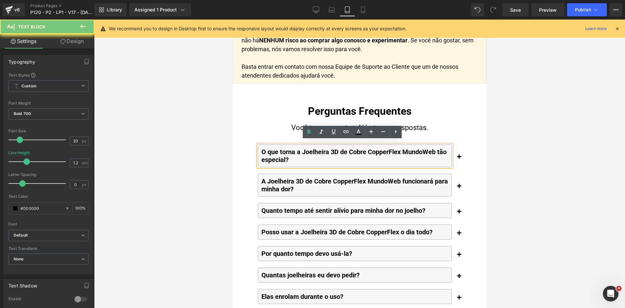
click at [278, 149] on p "O que torna a Joelheira 3D de Cobre CopperFlex MundoWeb tão especial?" at bounding box center [356, 156] width 190 height 16
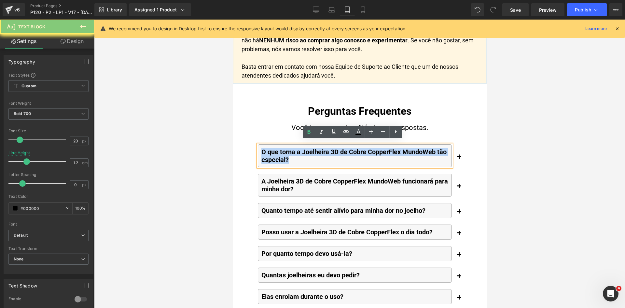
click at [278, 149] on p "O que torna a Joelheira 3D de Cobre CopperFlex MundoWeb tão especial?" at bounding box center [356, 156] width 190 height 16
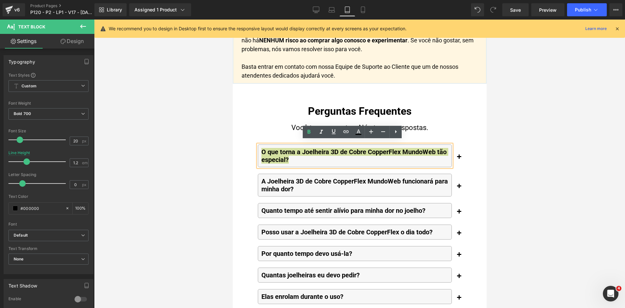
click at [160, 129] on div at bounding box center [359, 164] width 531 height 288
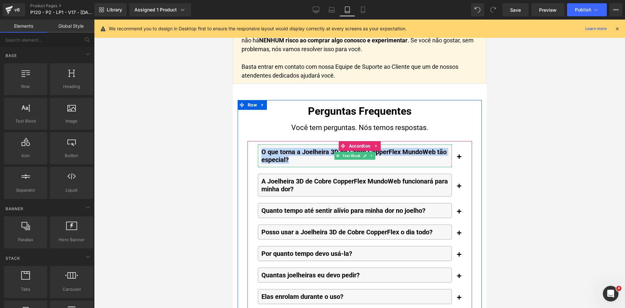
click at [281, 152] on p "O que torna a Joelheira 3D de Cobre CopperFlex MundoWeb tão especial?" at bounding box center [356, 156] width 190 height 16
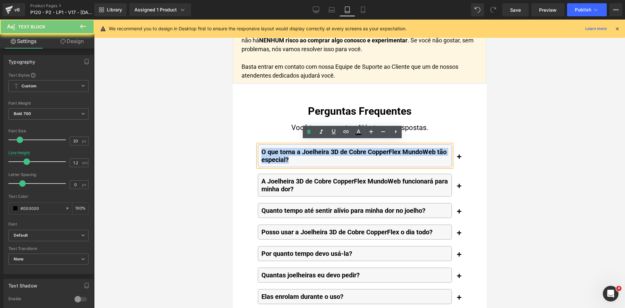
click at [281, 152] on p "O que torna a Joelheira 3D de Cobre CopperFlex MundoWeb tão especial?" at bounding box center [356, 156] width 190 height 16
paste div
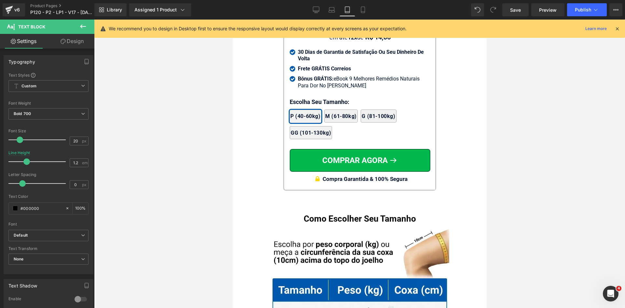
scroll to position [6309, 0]
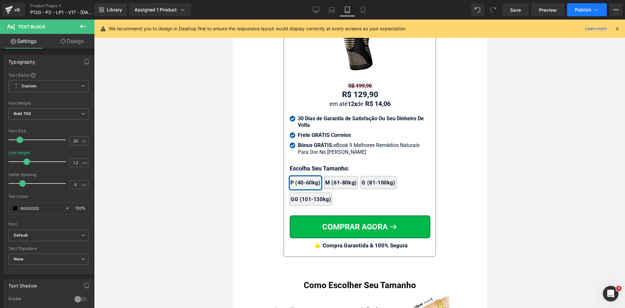
click at [583, 12] on button "Publish" at bounding box center [587, 9] width 40 height 13
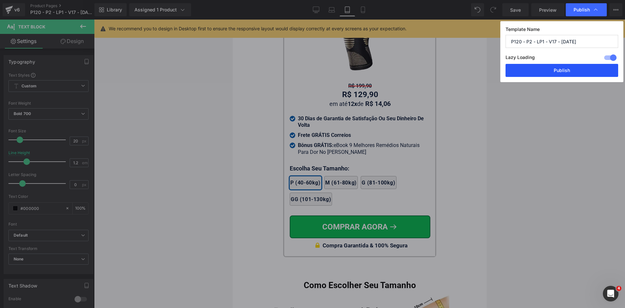
click at [560, 70] on button "Publish" at bounding box center [562, 70] width 113 height 13
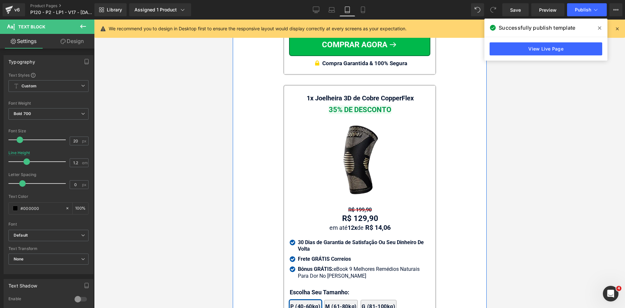
scroll to position [6212, 0]
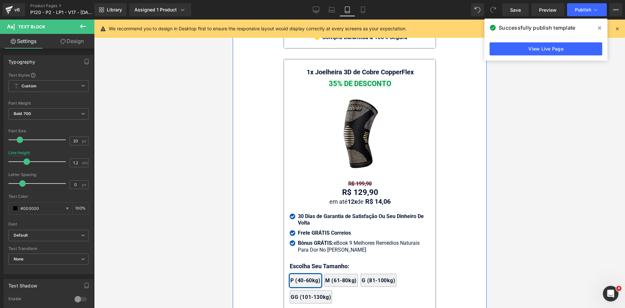
click at [355, 181] on span "Text Block" at bounding box center [356, 184] width 21 height 8
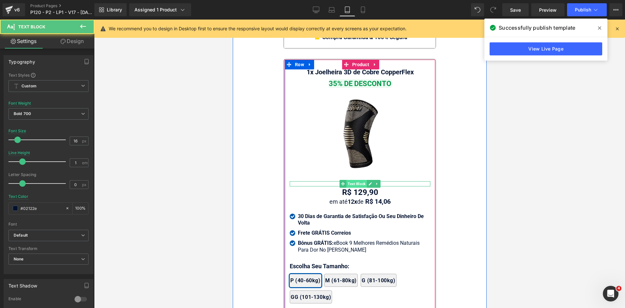
scroll to position [5984, 0]
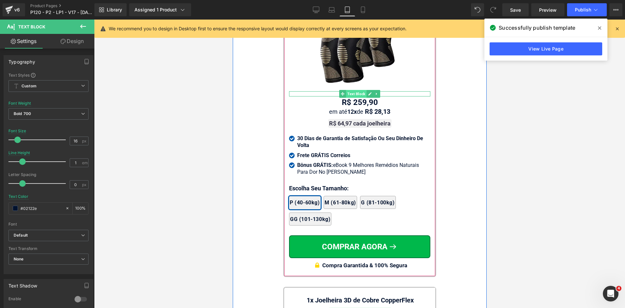
click at [354, 90] on span "Text Block" at bounding box center [356, 94] width 21 height 8
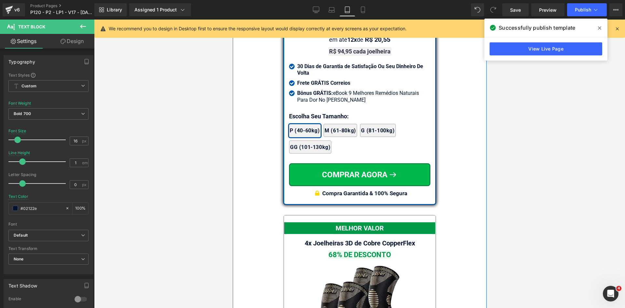
scroll to position [5625, 0]
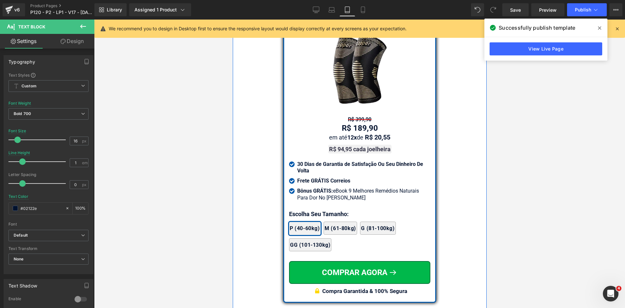
click at [358, 116] on span "Text Block" at bounding box center [351, 120] width 21 height 8
click at [357, 127] on span "Text Block" at bounding box center [356, 128] width 21 height 8
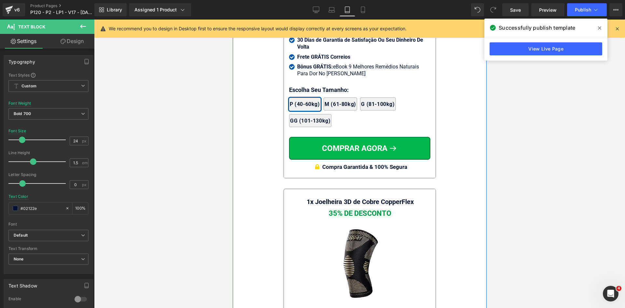
scroll to position [6114, 0]
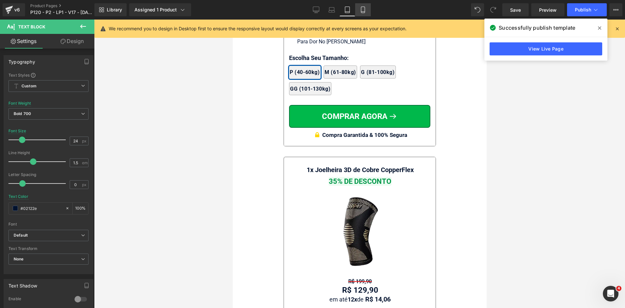
click at [361, 10] on icon at bounding box center [363, 10] width 7 height 7
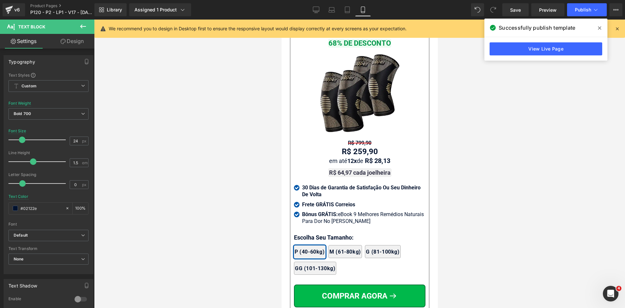
scroll to position [6131, 0]
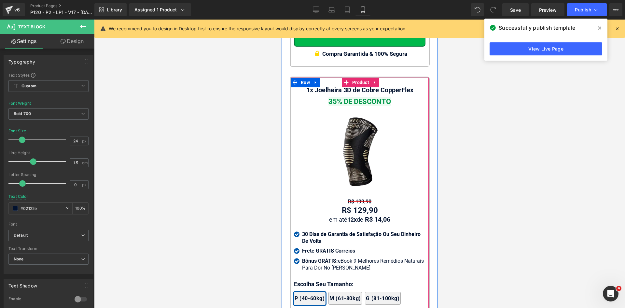
click at [355, 206] on span "Text Block" at bounding box center [360, 202] width 21 height 8
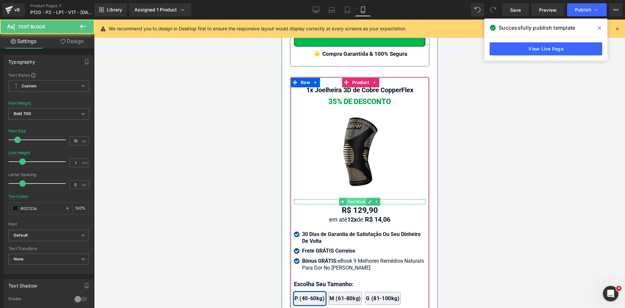
scroll to position [5935, 0]
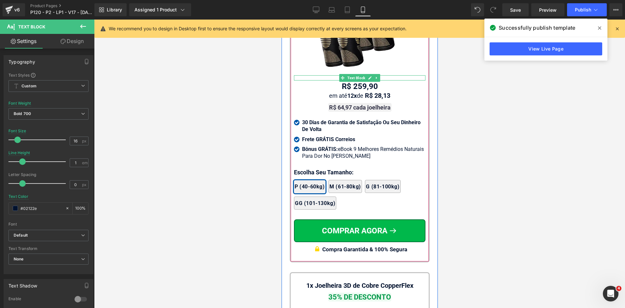
click at [354, 82] on span "Text Block" at bounding box center [356, 78] width 21 height 8
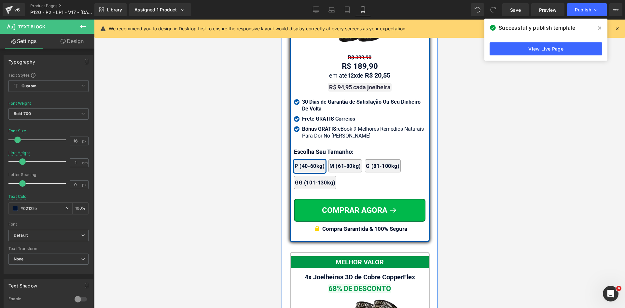
scroll to position [5610, 0]
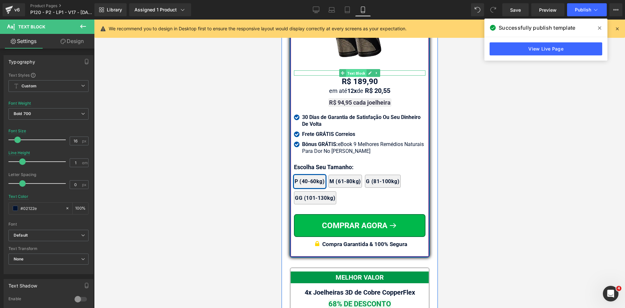
drag, startPoint x: 354, startPoint y: 81, endPoint x: 477, endPoint y: 96, distance: 123.5
click at [354, 77] on span "Text Block" at bounding box center [356, 73] width 21 height 8
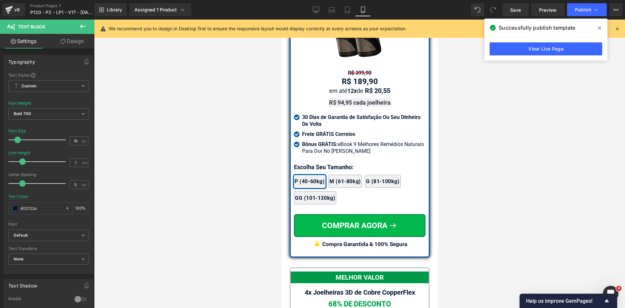
click at [619, 29] on icon at bounding box center [618, 29] width 6 height 6
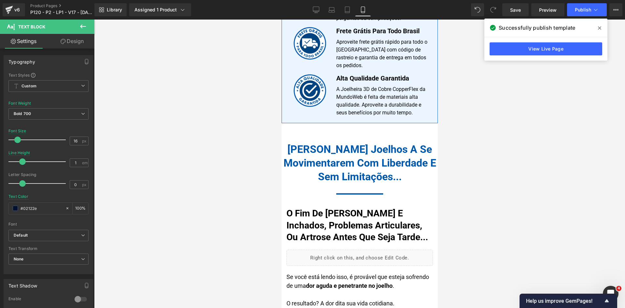
scroll to position [651, 0]
